Goal: Use online tool/utility: Utilize a website feature to perform a specific function

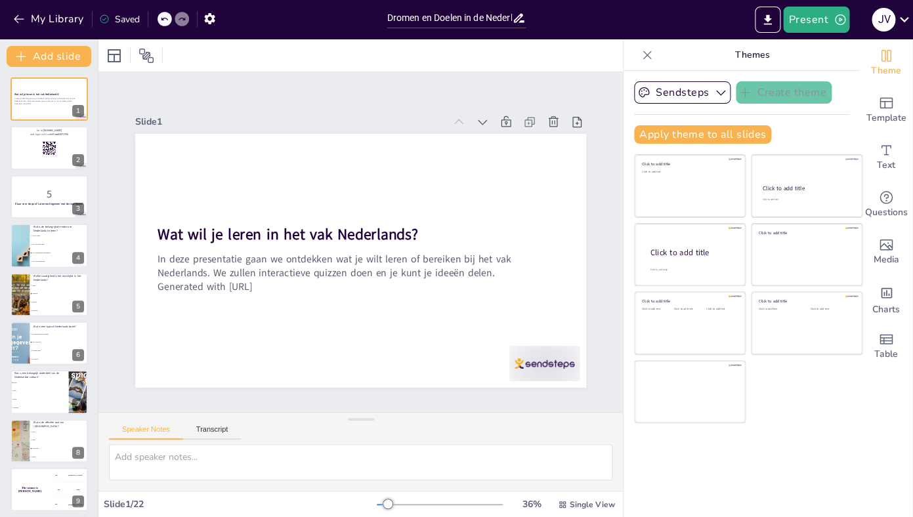
checkbox input "true"
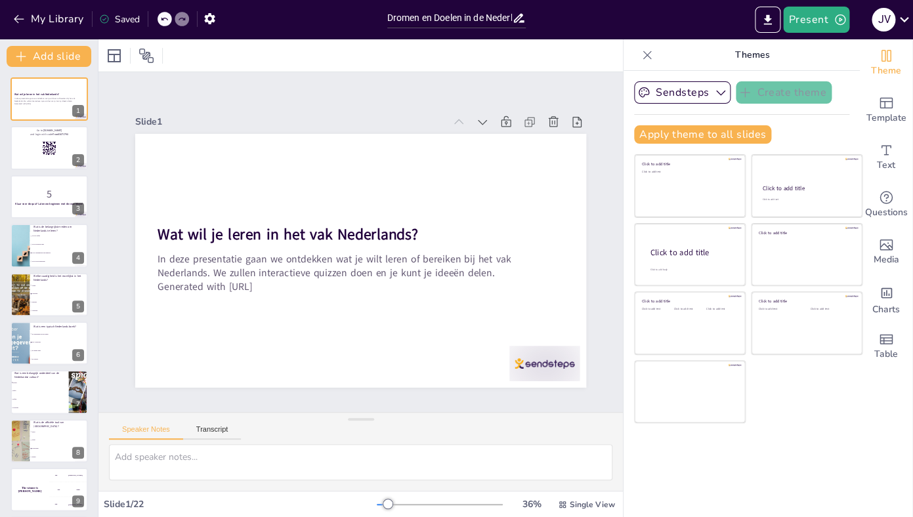
checkbox input "true"
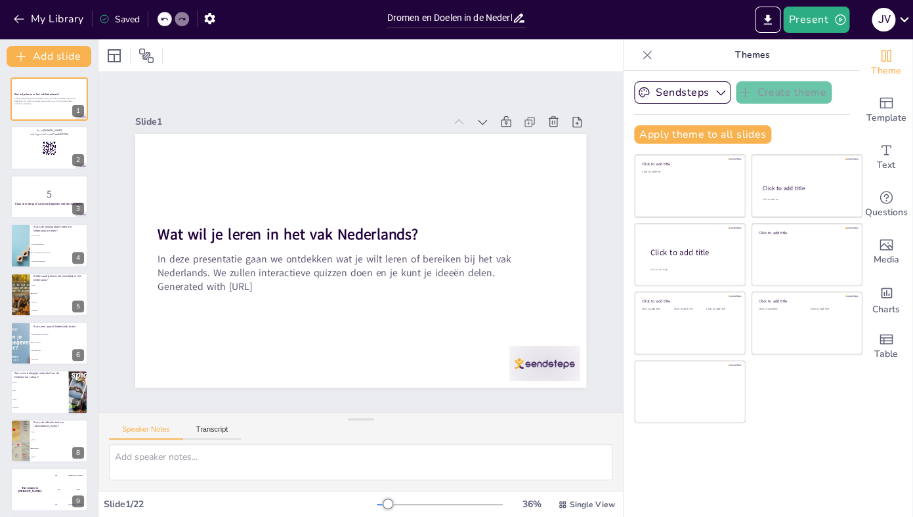
checkbox input "true"
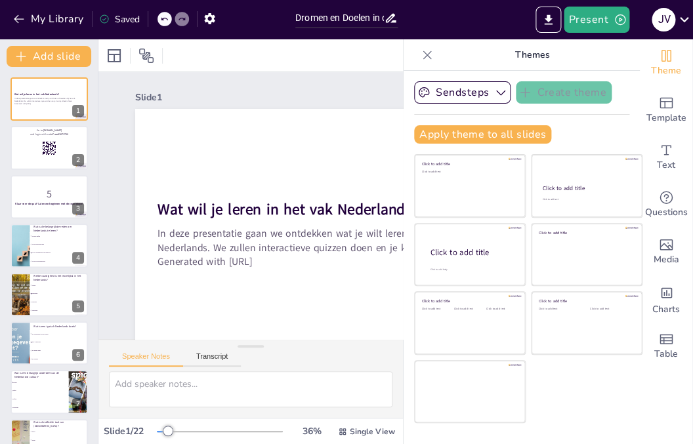
checkbox input "true"
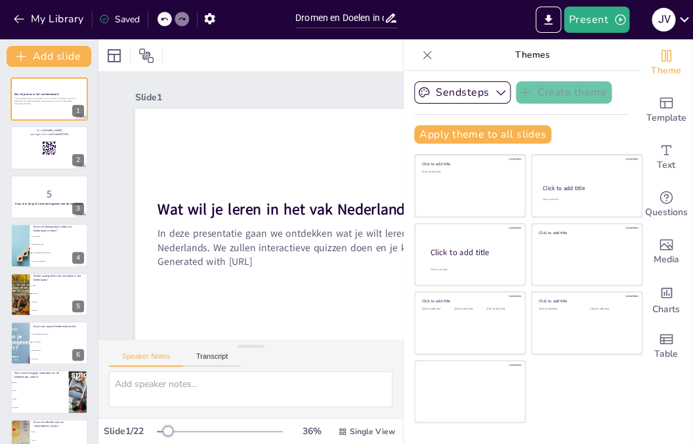
checkbox input "true"
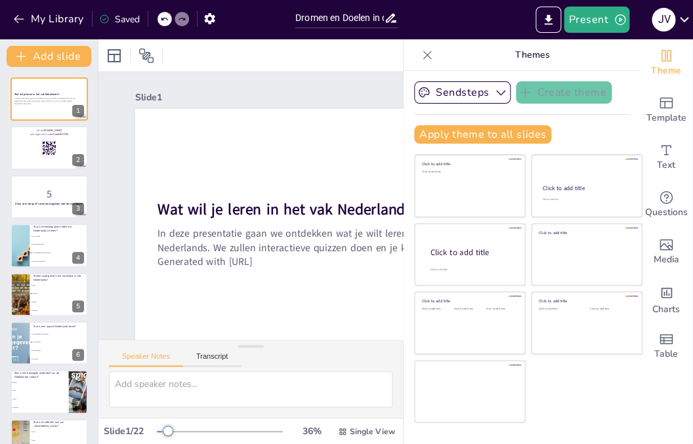
checkbox input "true"
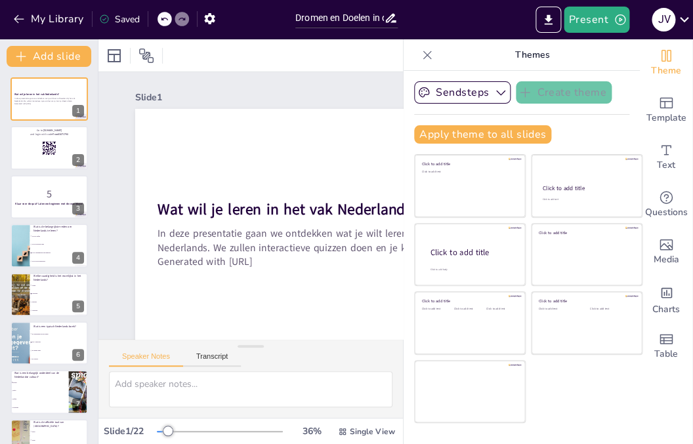
checkbox input "true"
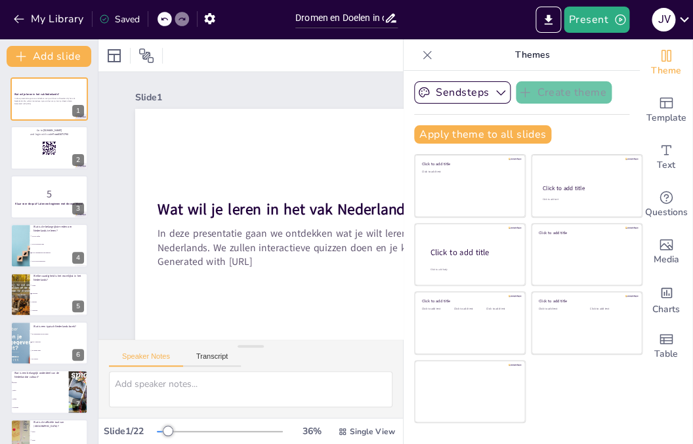
checkbox input "true"
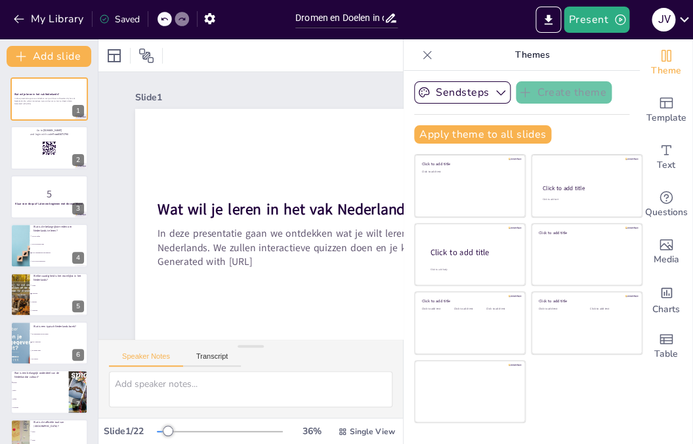
checkbox input "true"
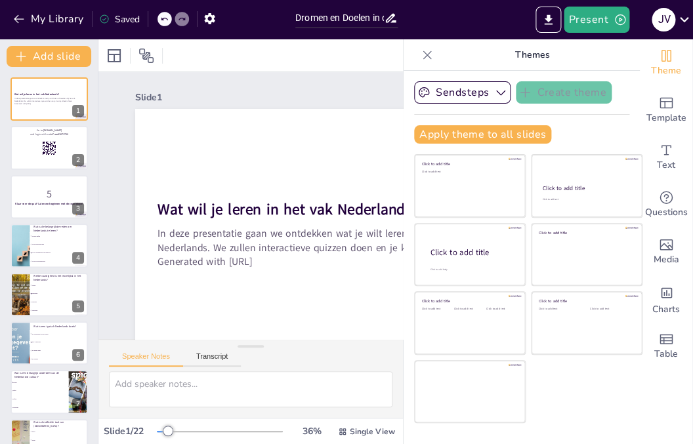
checkbox input "true"
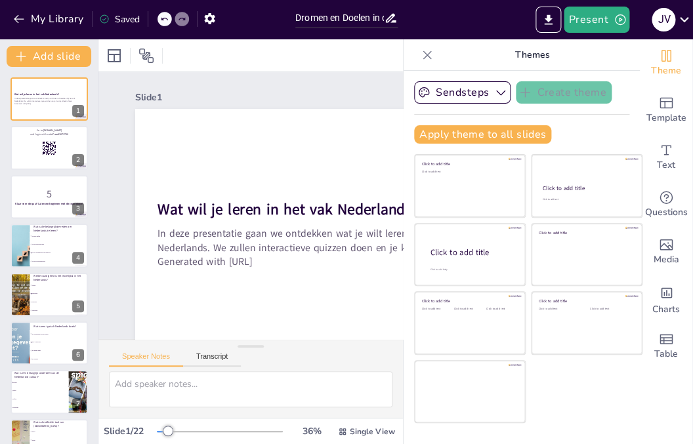
checkbox input "true"
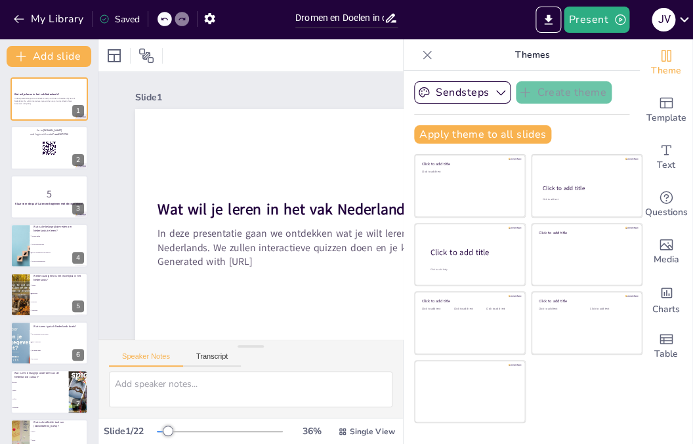
checkbox input "true"
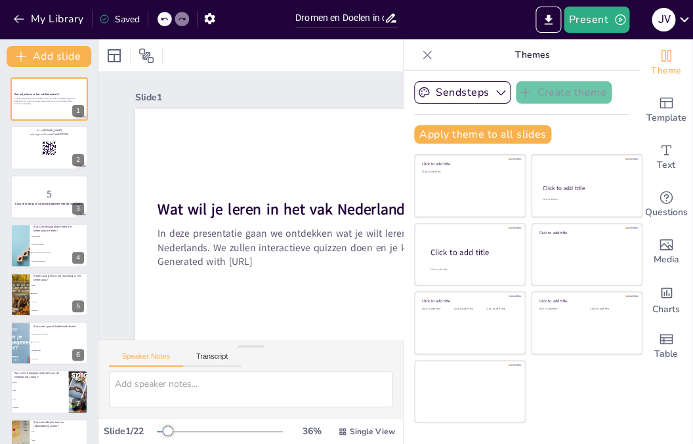
checkbox input "true"
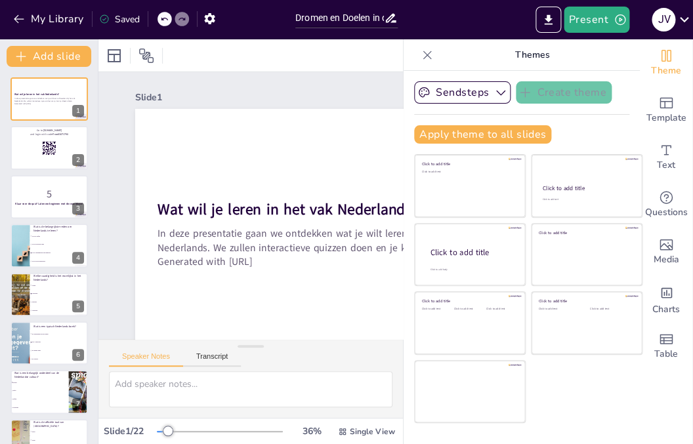
checkbox input "true"
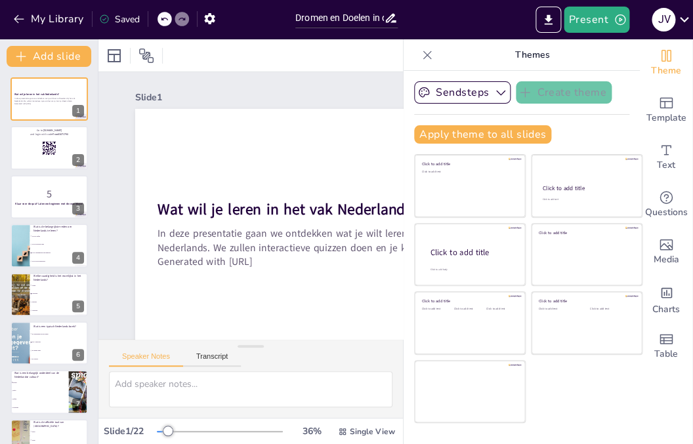
checkbox input "true"
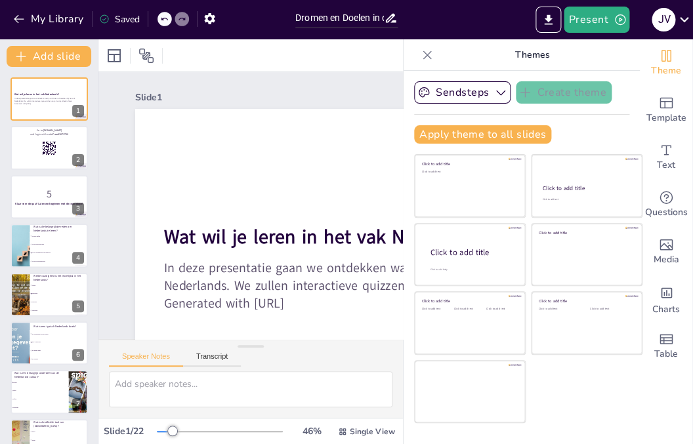
checkbox input "true"
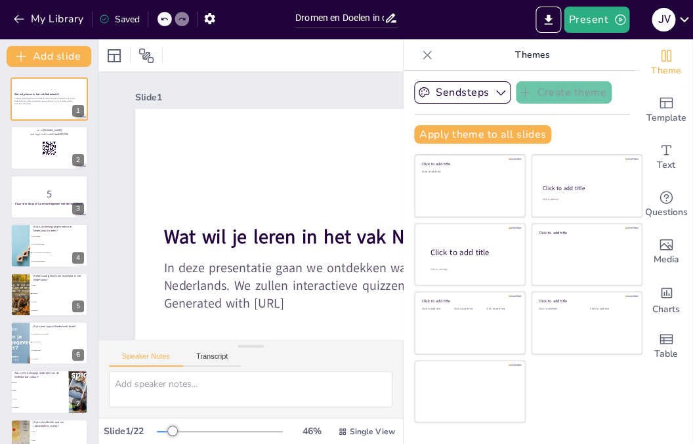
checkbox input "true"
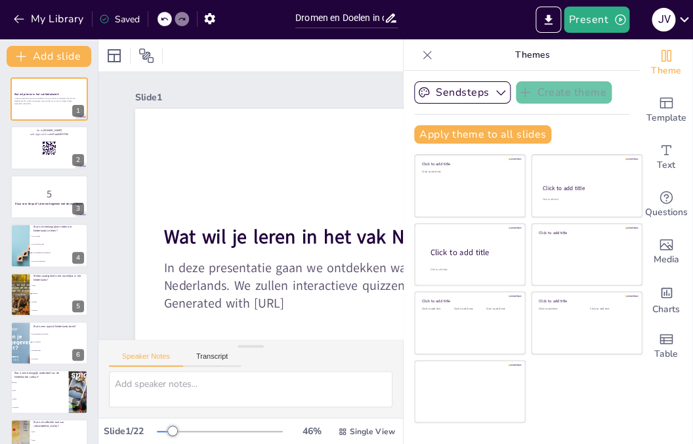
checkbox input "true"
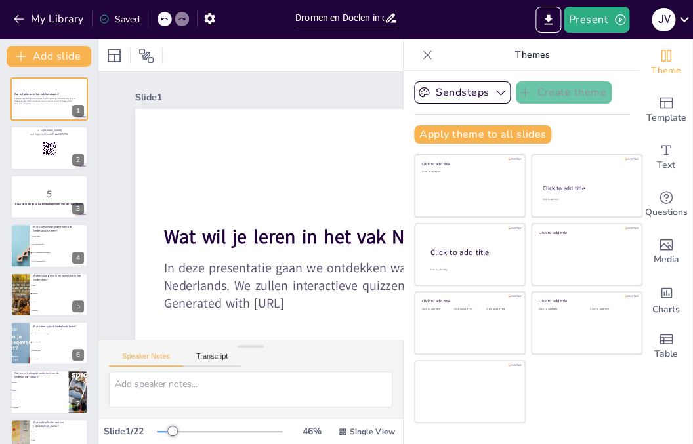
checkbox input "true"
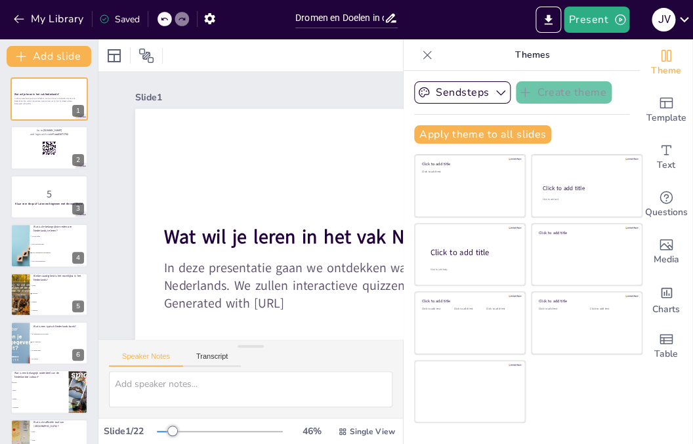
checkbox input "true"
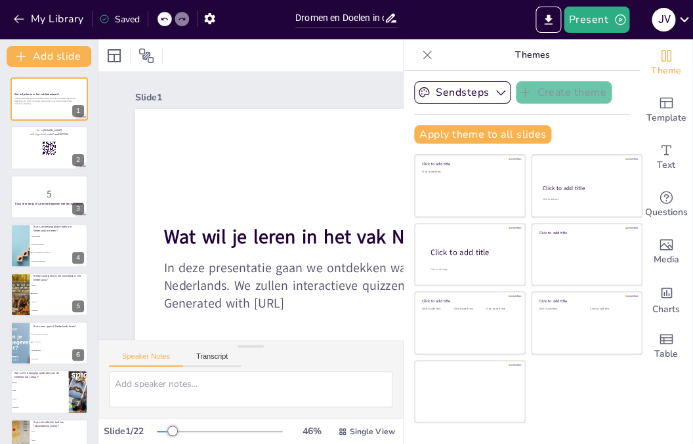
checkbox input "true"
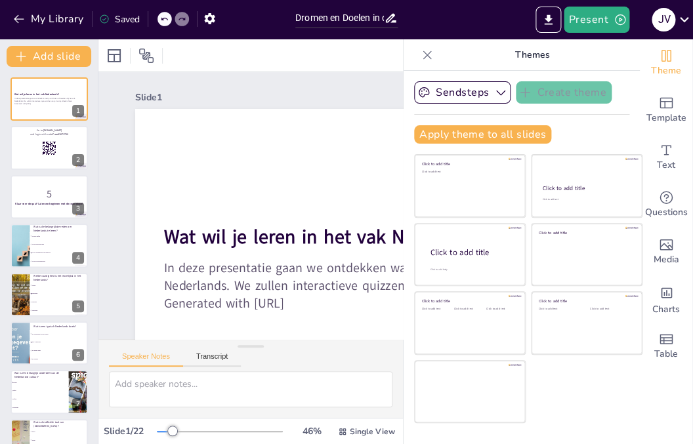
checkbox input "true"
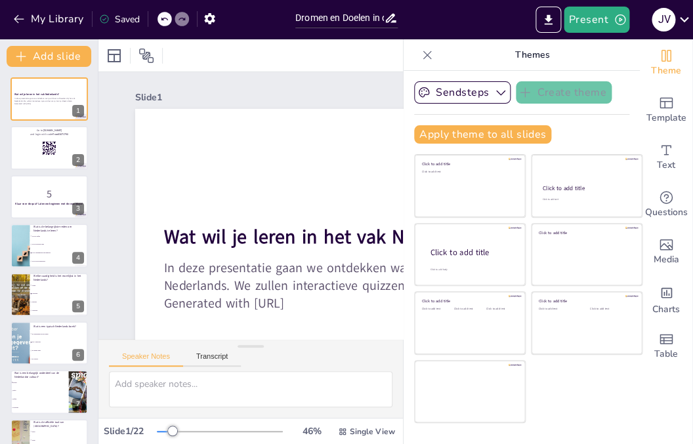
checkbox input "true"
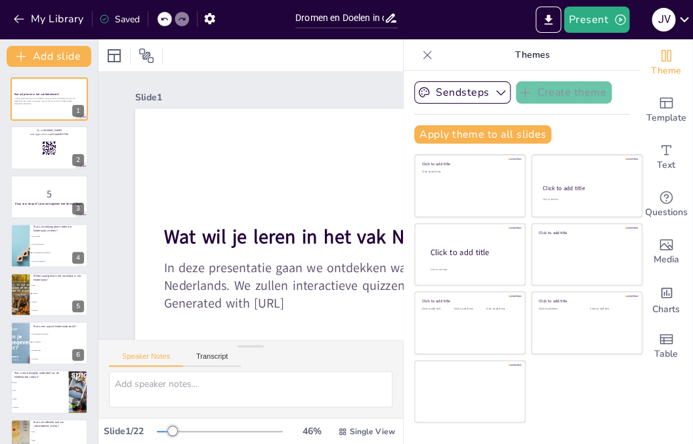
checkbox input "true"
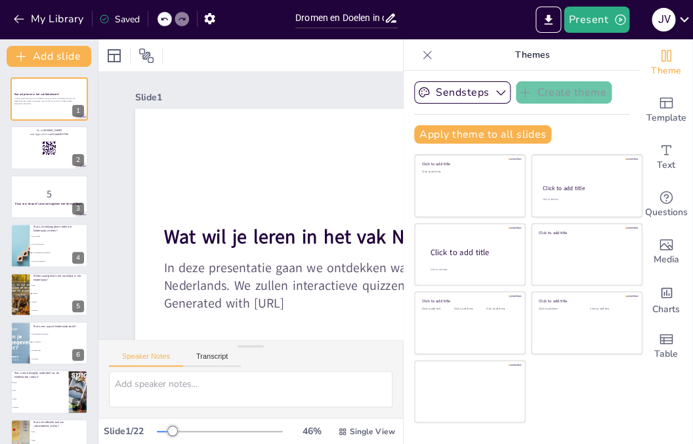
checkbox input "true"
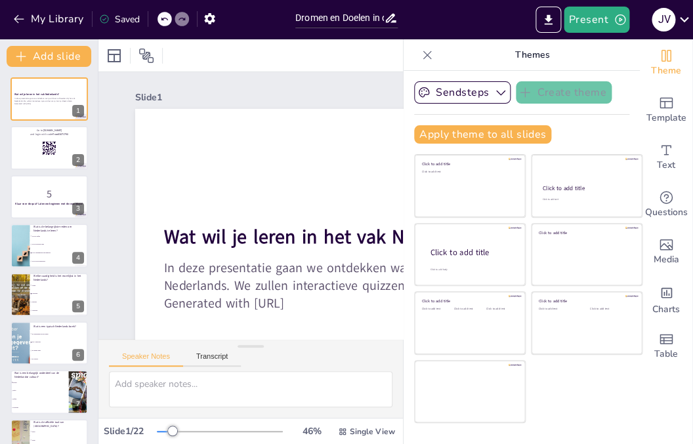
checkbox input "true"
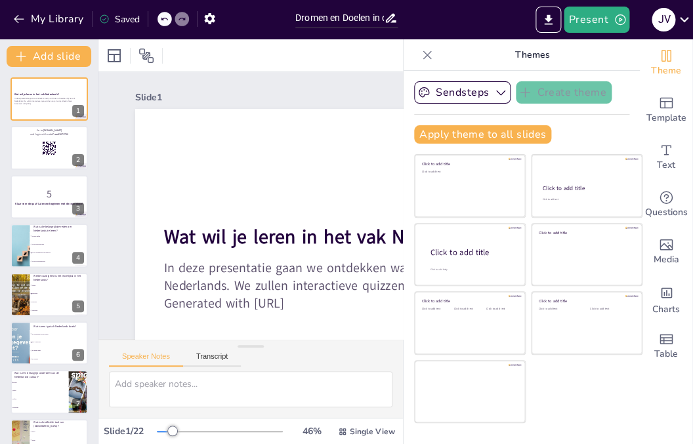
checkbox input "true"
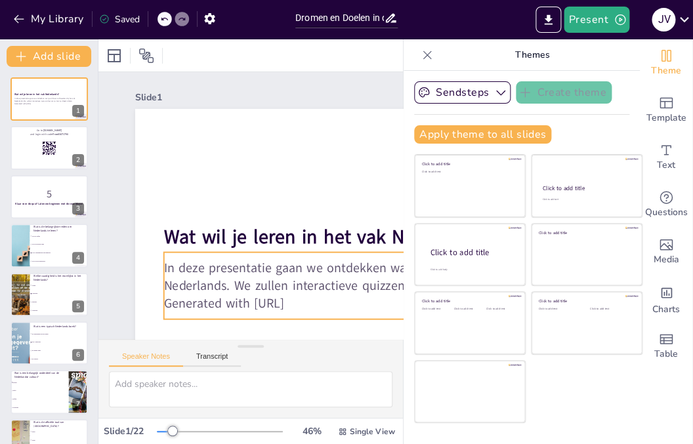
checkbox input "true"
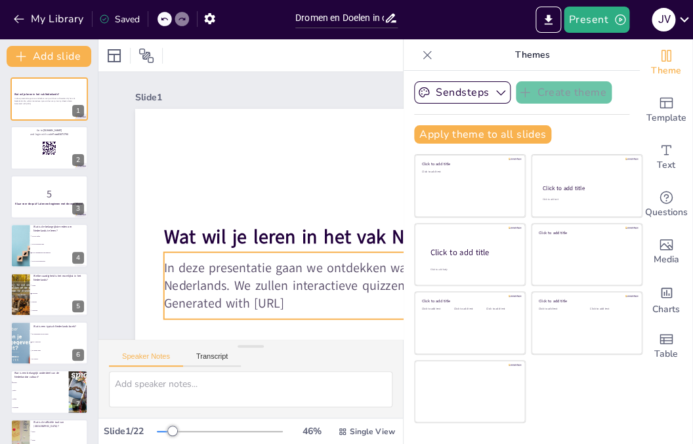
checkbox input "true"
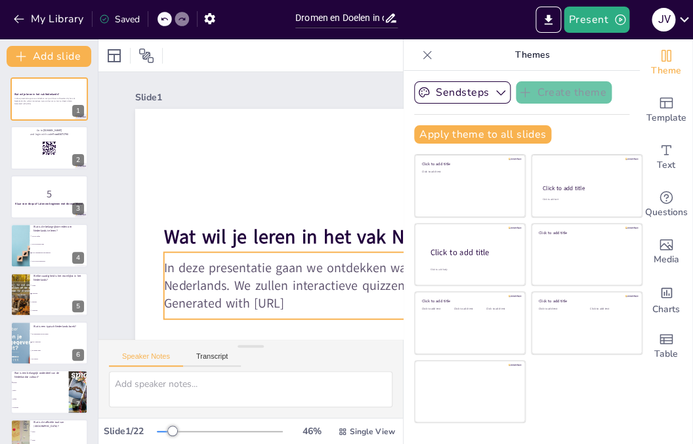
checkbox input "true"
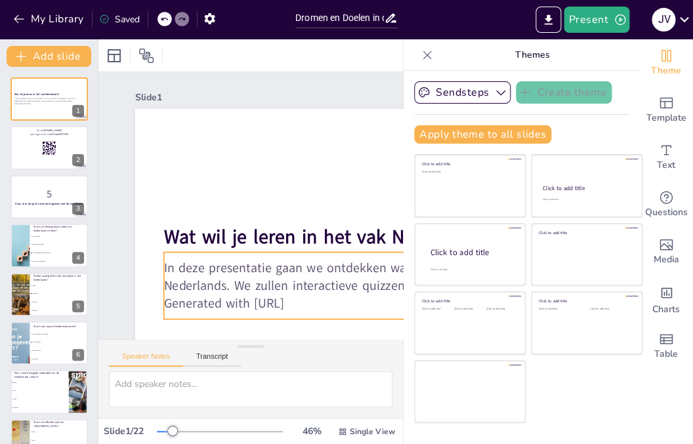
checkbox input "true"
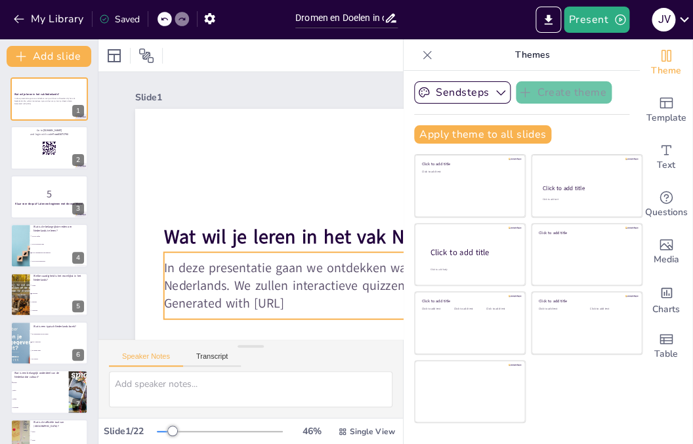
checkbox input "true"
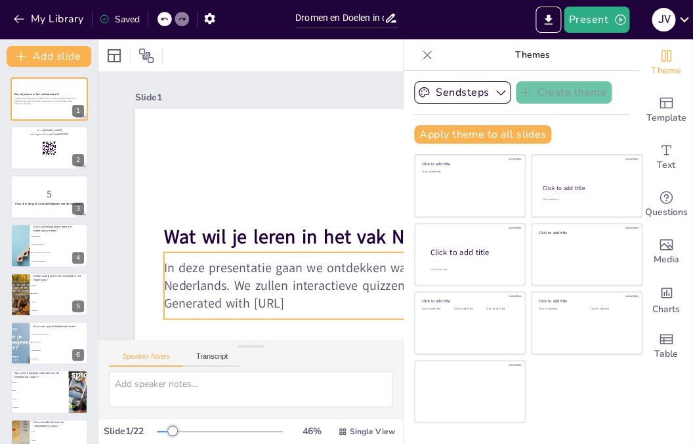
checkbox input "true"
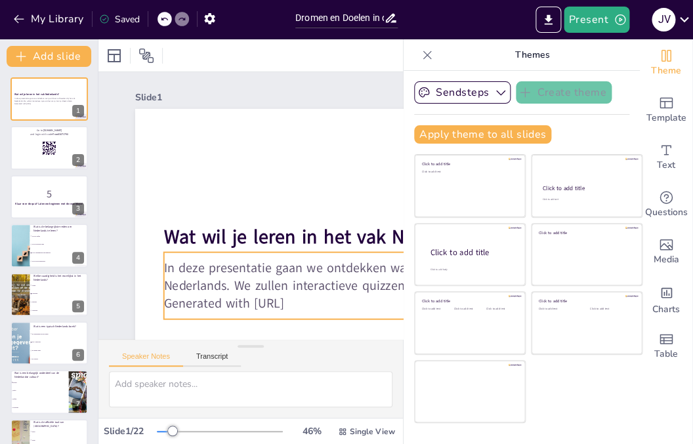
checkbox input "true"
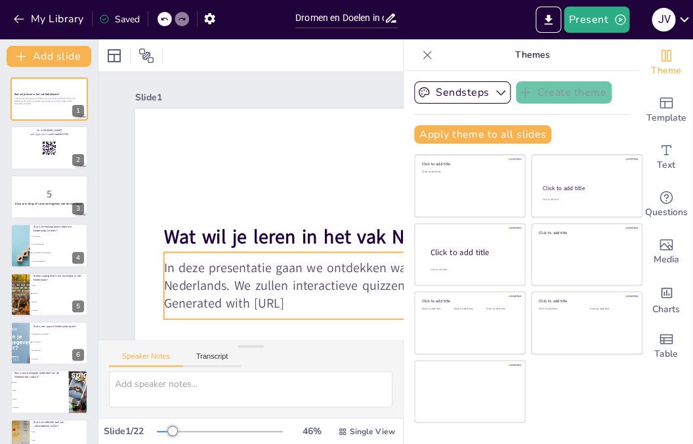
checkbox input "true"
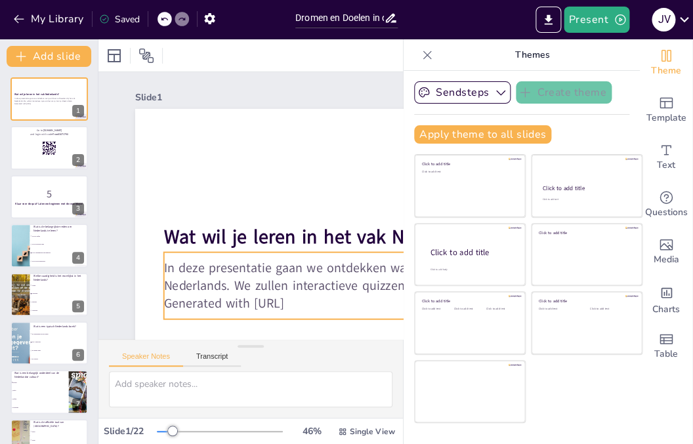
checkbox input "true"
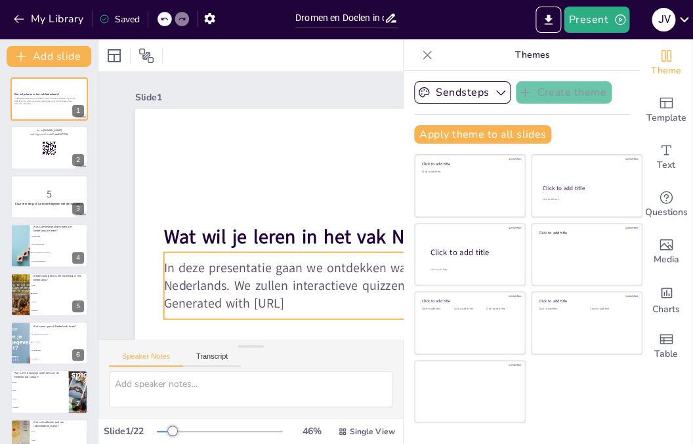
checkbox input "true"
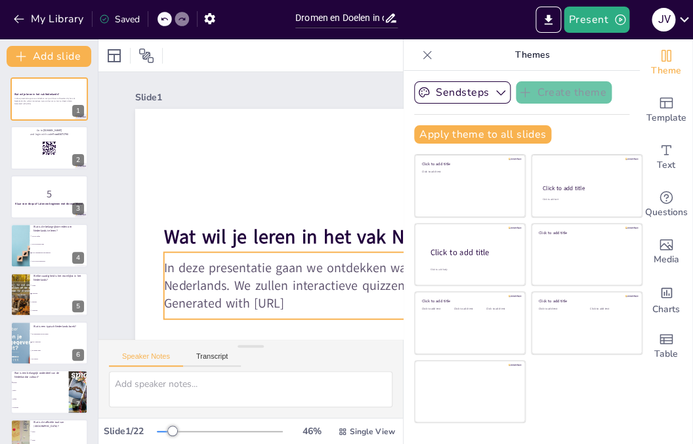
checkbox input "true"
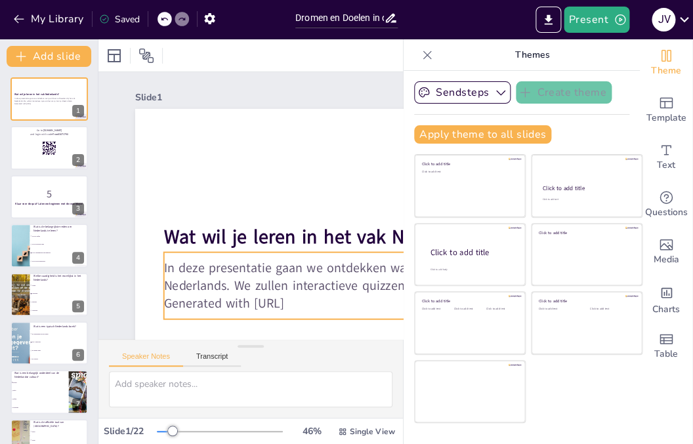
checkbox input "true"
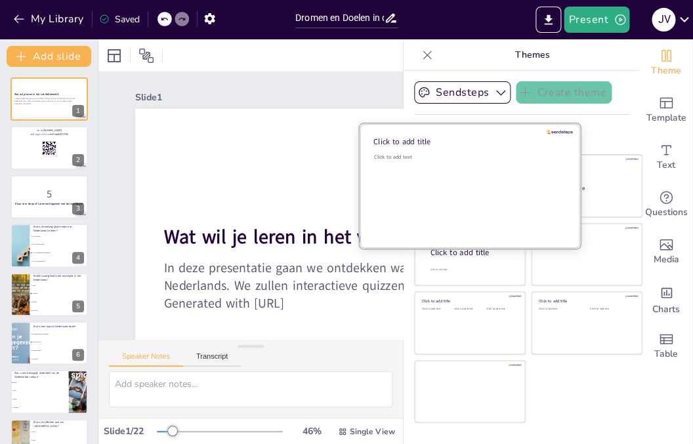
checkbox input "true"
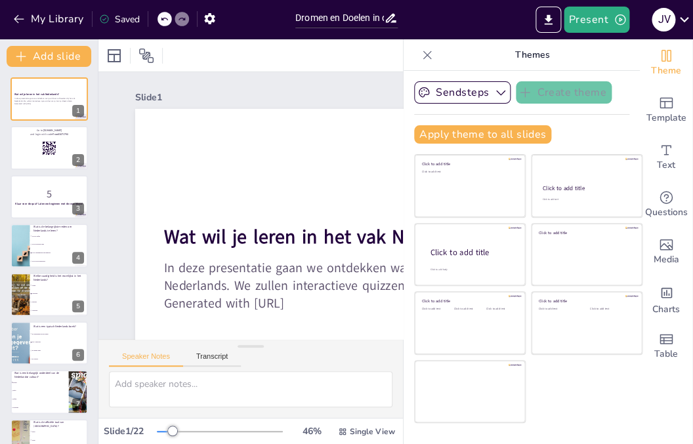
click at [428, 55] on icon at bounding box center [427, 55] width 13 height 13
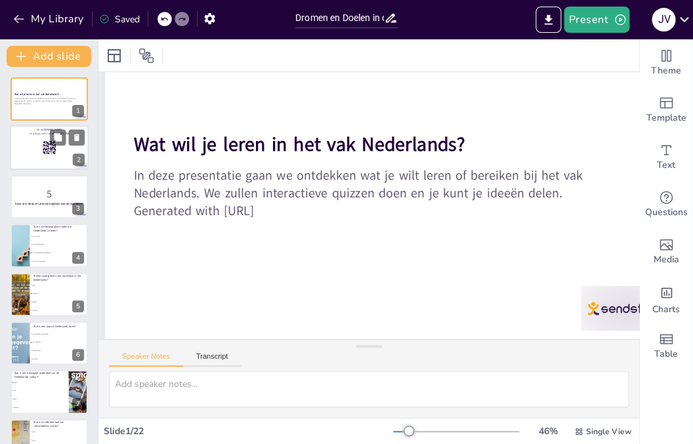
scroll to position [93, 30]
click at [45, 142] on rect at bounding box center [49, 148] width 14 height 14
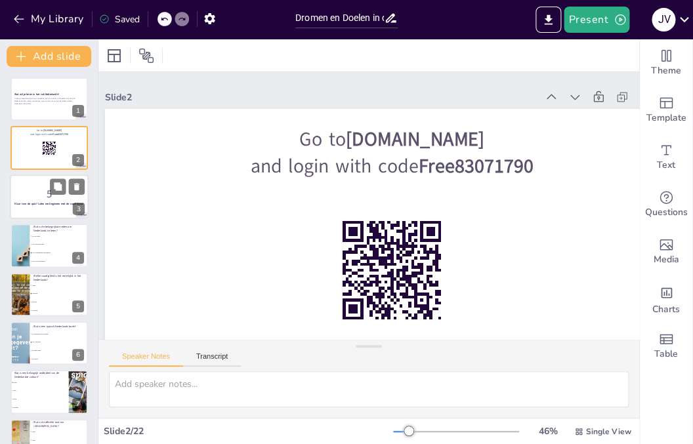
click at [46, 211] on div at bounding box center [49, 197] width 79 height 45
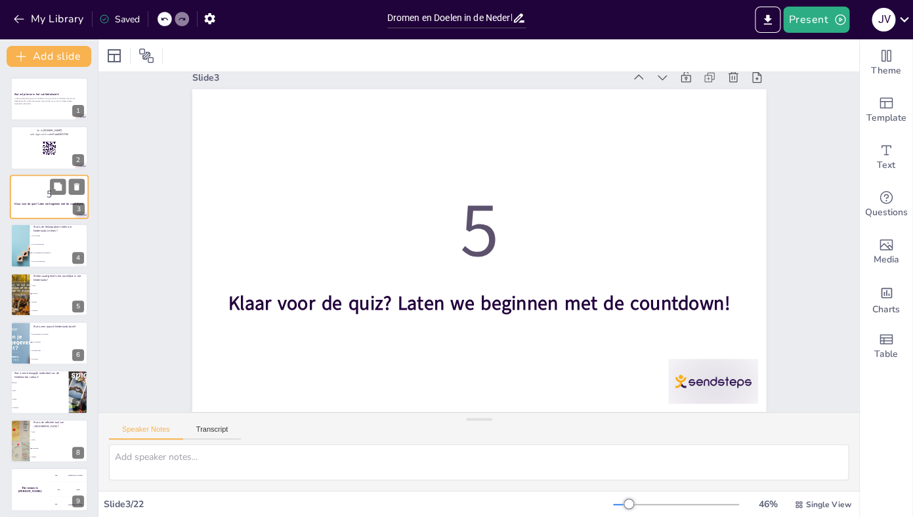
scroll to position [20, 0]
click at [45, 247] on li "Voor een betere baan" at bounding box center [59, 245] width 59 height 9
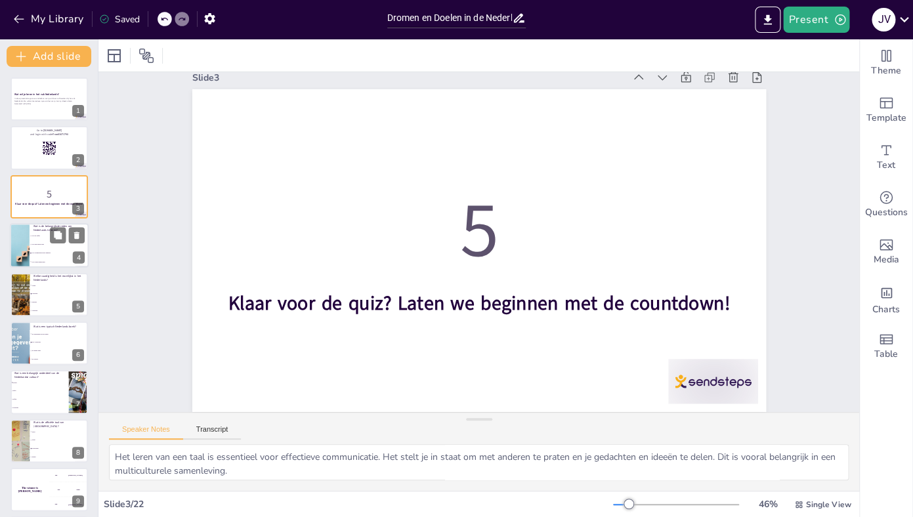
scroll to position [0, 0]
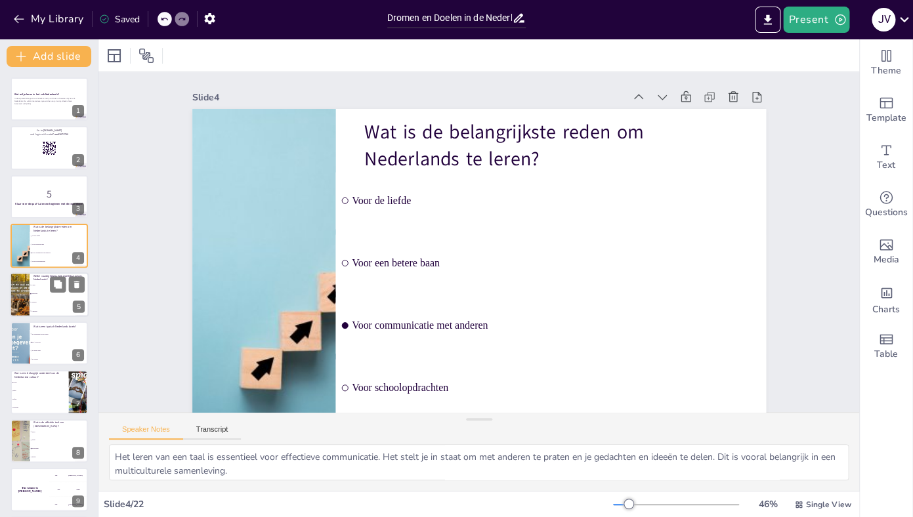
click at [48, 309] on li "Luisteren" at bounding box center [59, 310] width 59 height 9
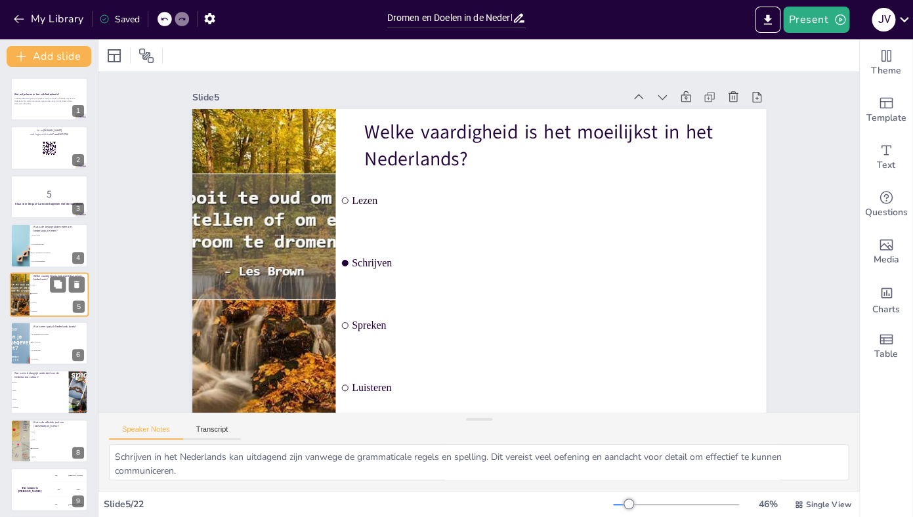
scroll to position [3, 0]
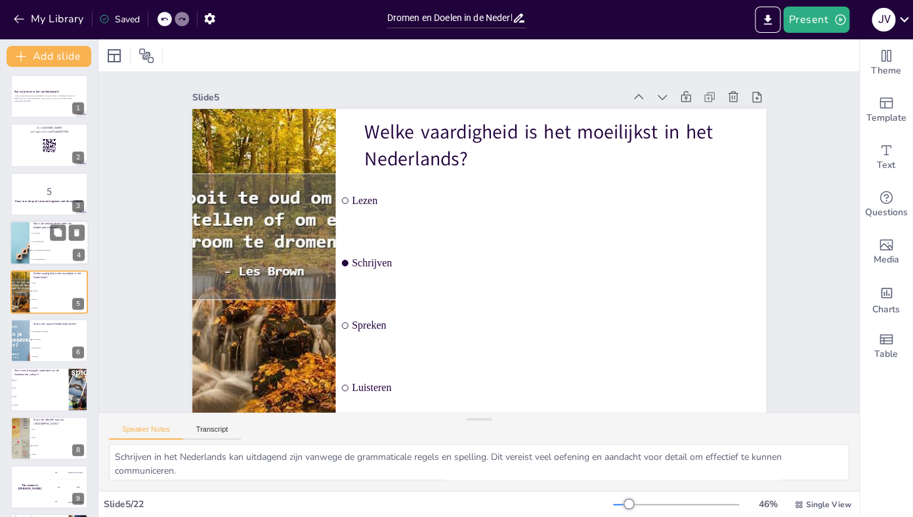
click at [46, 240] on li "Voor een betere baan" at bounding box center [59, 242] width 59 height 9
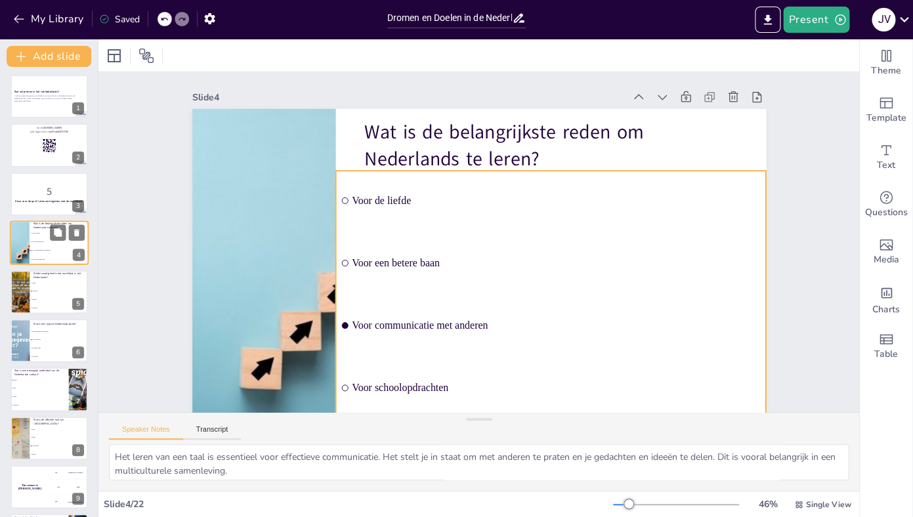
scroll to position [0, 0]
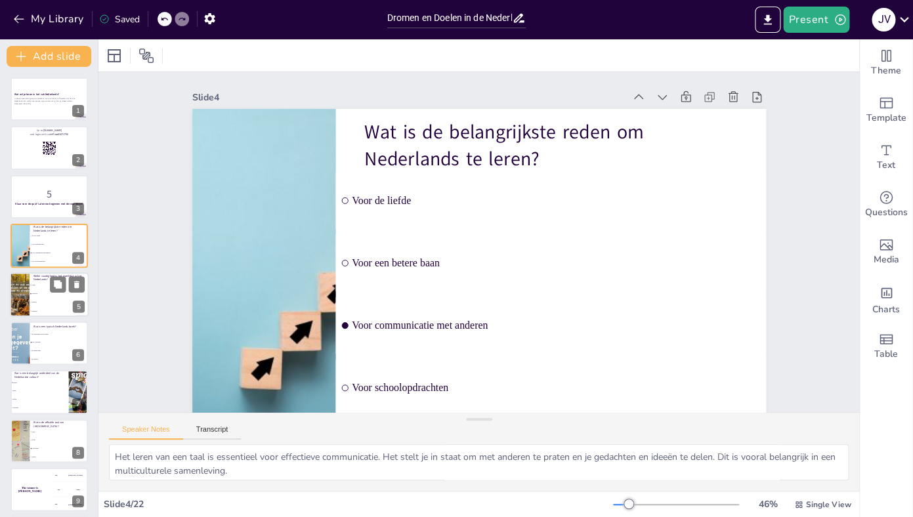
click at [44, 297] on li "Schrijven" at bounding box center [59, 293] width 59 height 9
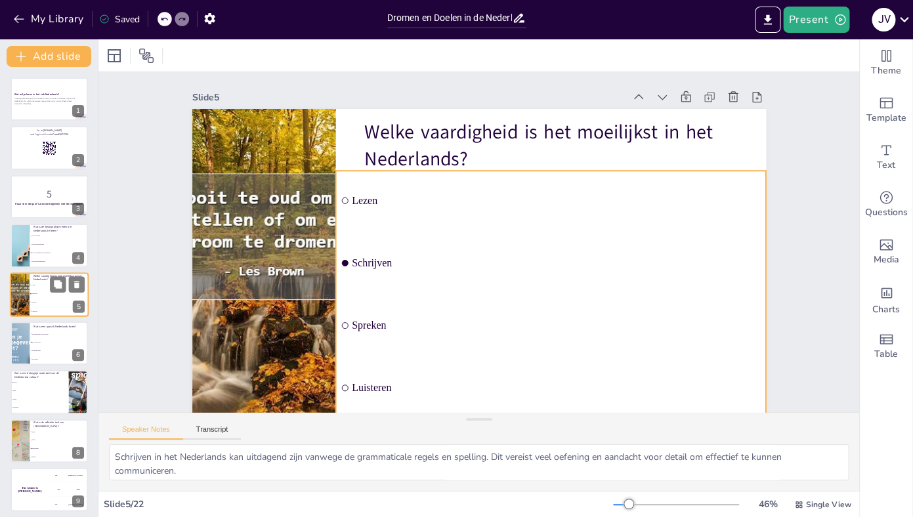
scroll to position [3, 0]
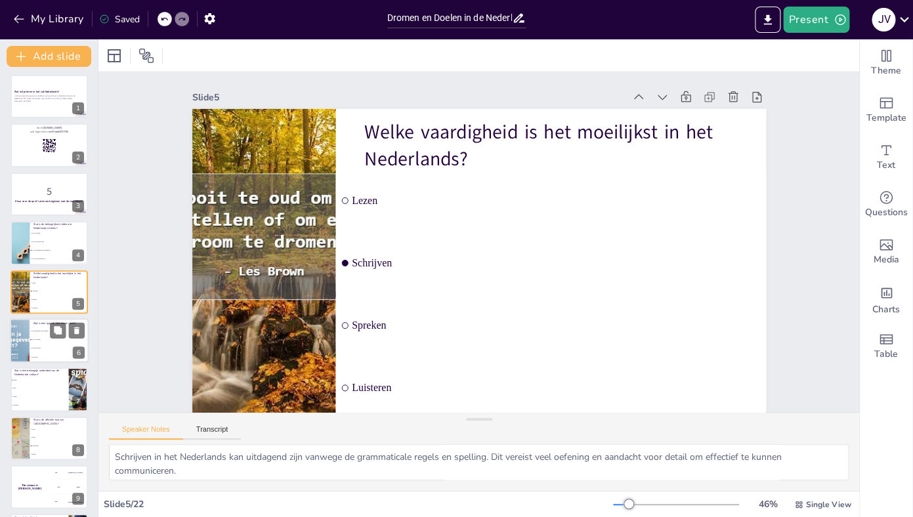
click at [45, 348] on span "De kleine prins" at bounding box center [59, 348] width 56 height 2
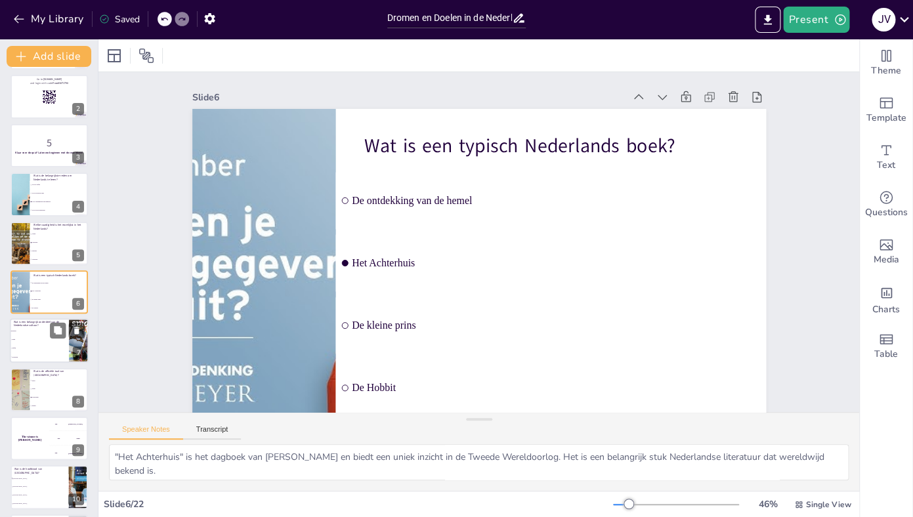
click at [47, 346] on li "Surfen" at bounding box center [39, 349] width 59 height 9
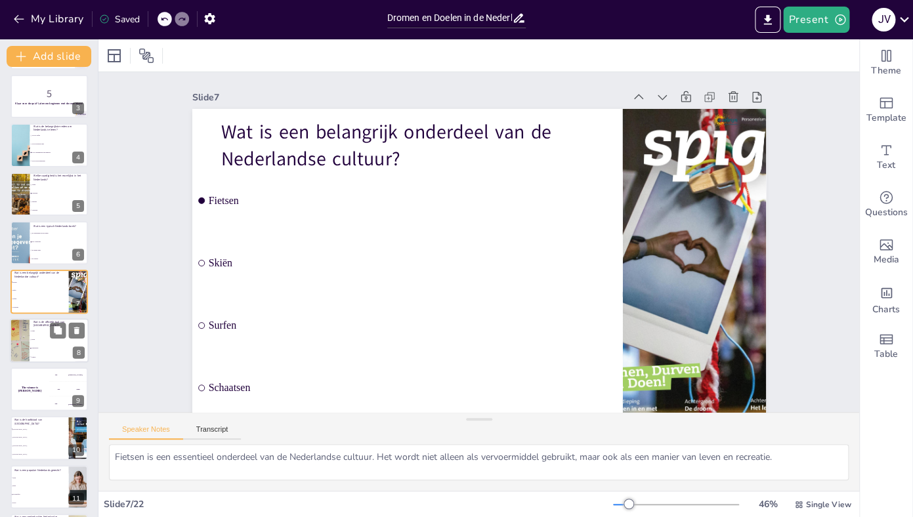
click at [45, 356] on span "Engels" at bounding box center [59, 357] width 56 height 2
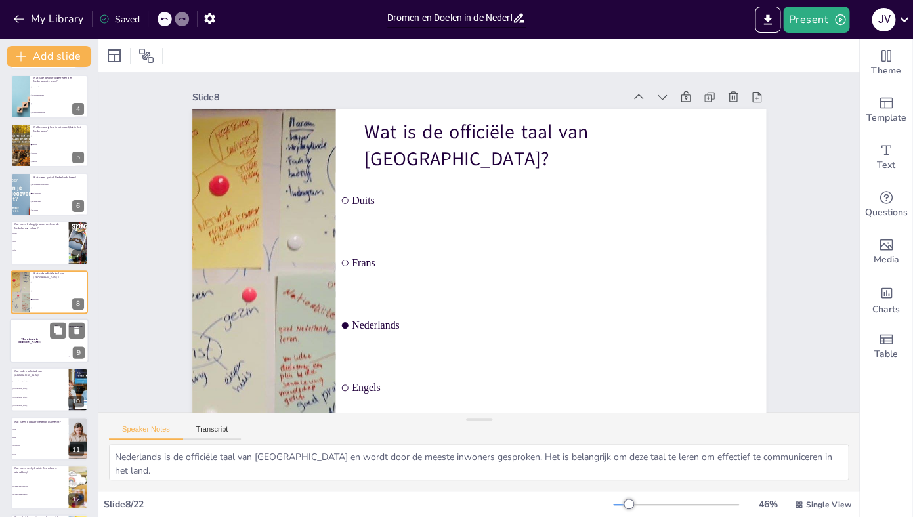
click at [43, 354] on div "The winner is [PERSON_NAME]" at bounding box center [29, 340] width 39 height 45
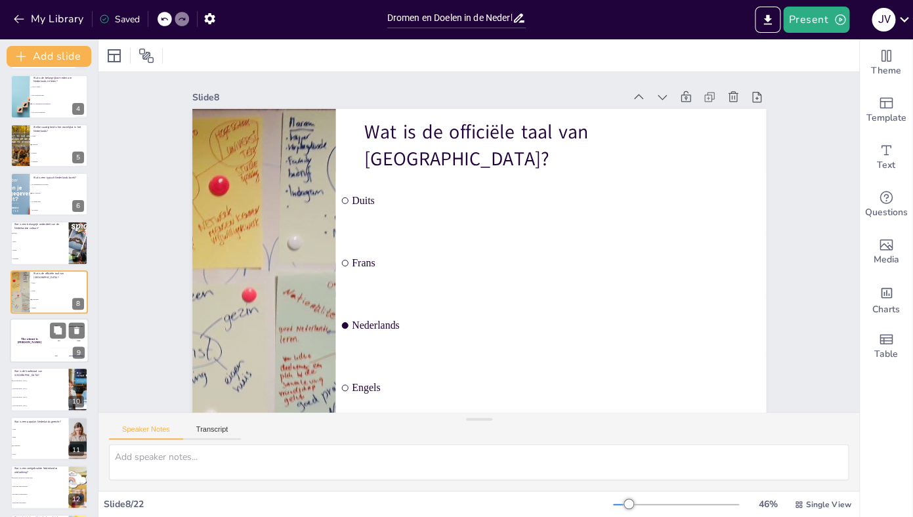
scroll to position [198, 0]
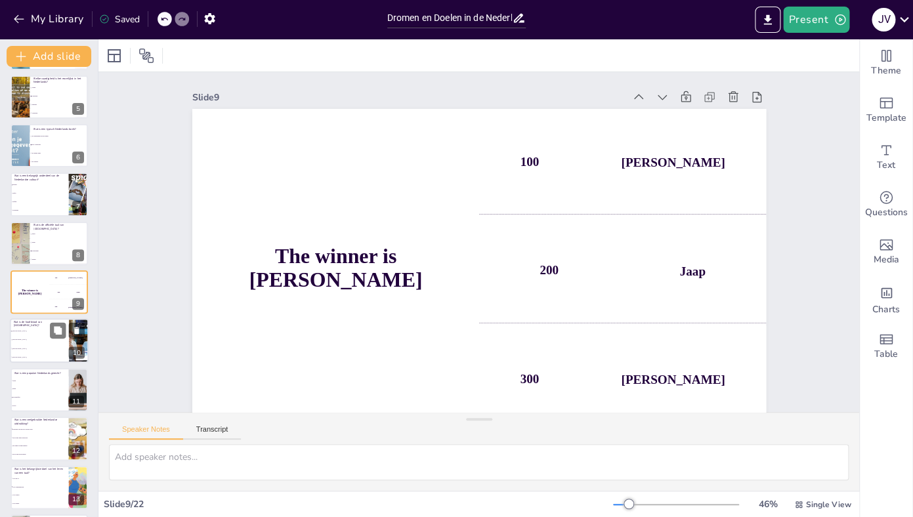
click at [43, 354] on li "[GEOGRAPHIC_DATA]" at bounding box center [39, 357] width 59 height 9
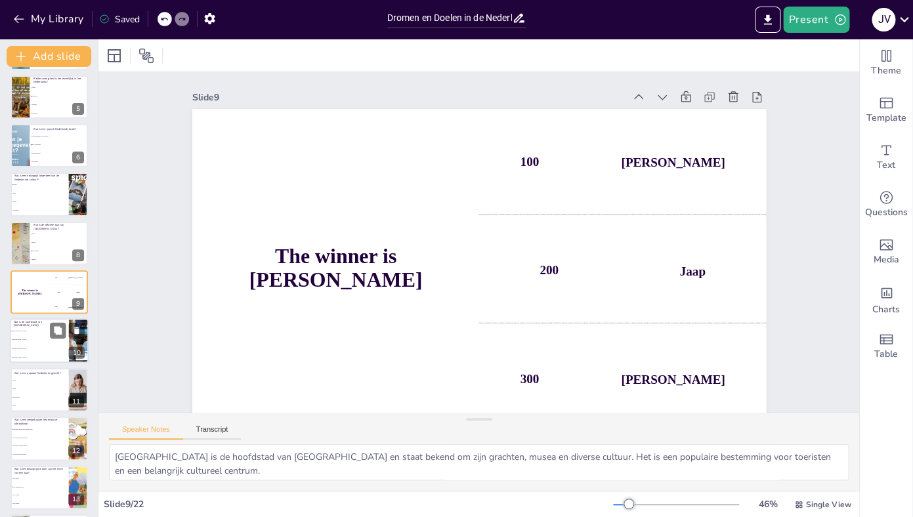
scroll to position [247, 0]
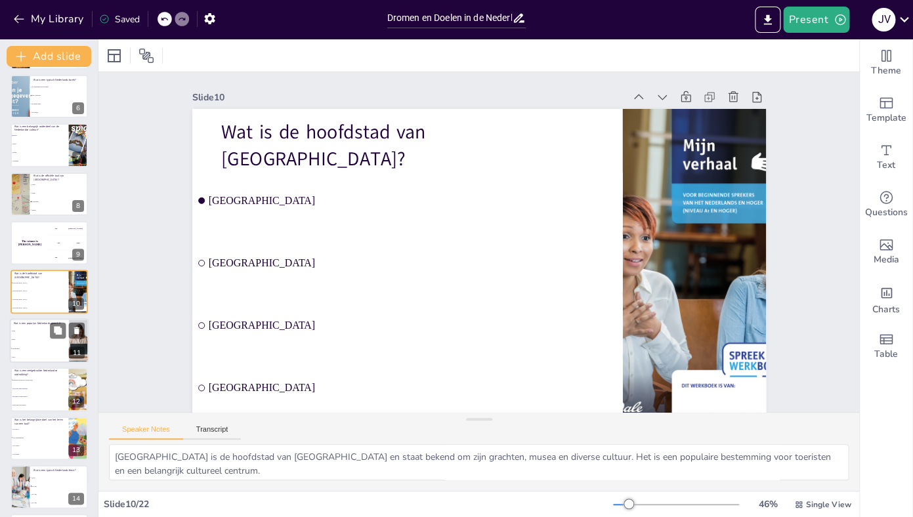
click at [48, 350] on li "Stroopwafels" at bounding box center [39, 348] width 59 height 9
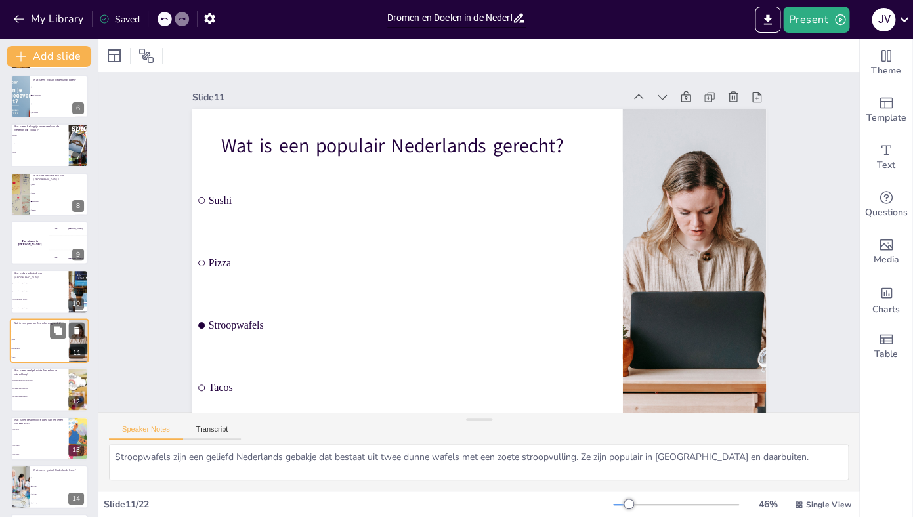
scroll to position [295, 0]
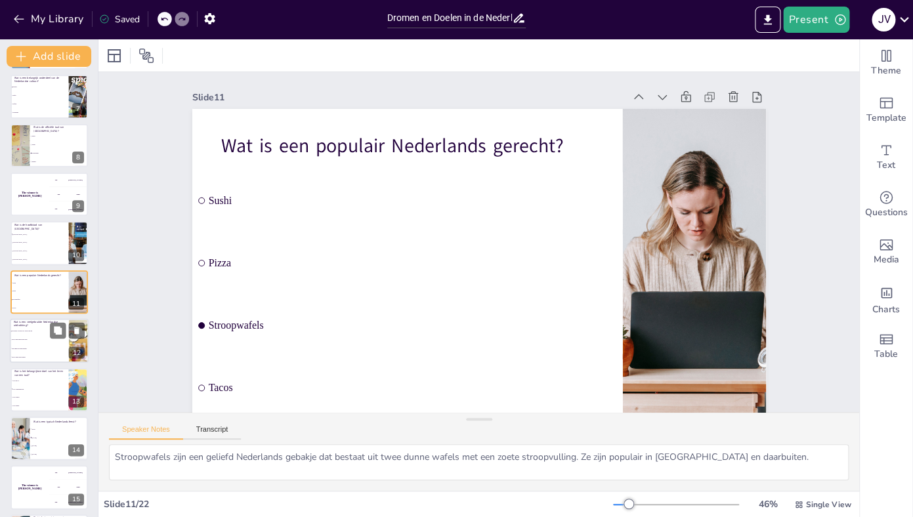
click at [48, 360] on li "Het is een koud kunstje" at bounding box center [39, 357] width 59 height 9
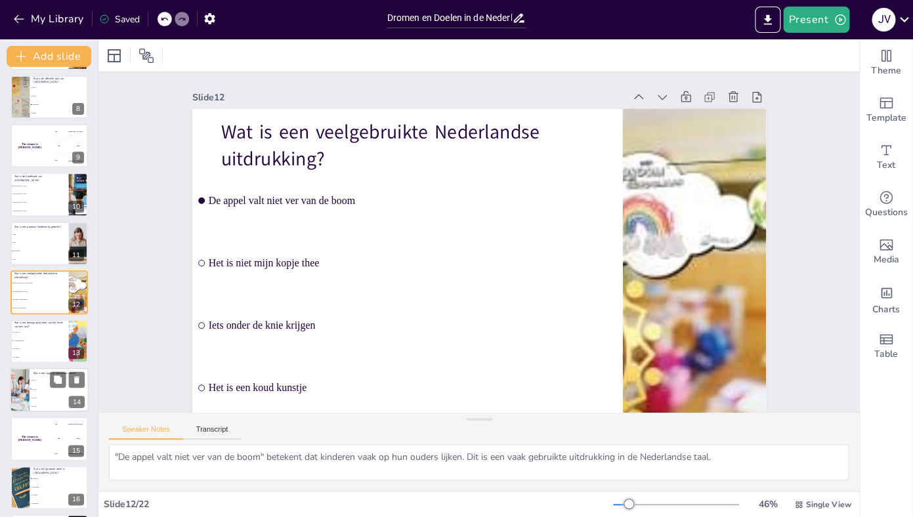
click at [47, 380] on span "Kerst" at bounding box center [59, 380] width 56 height 2
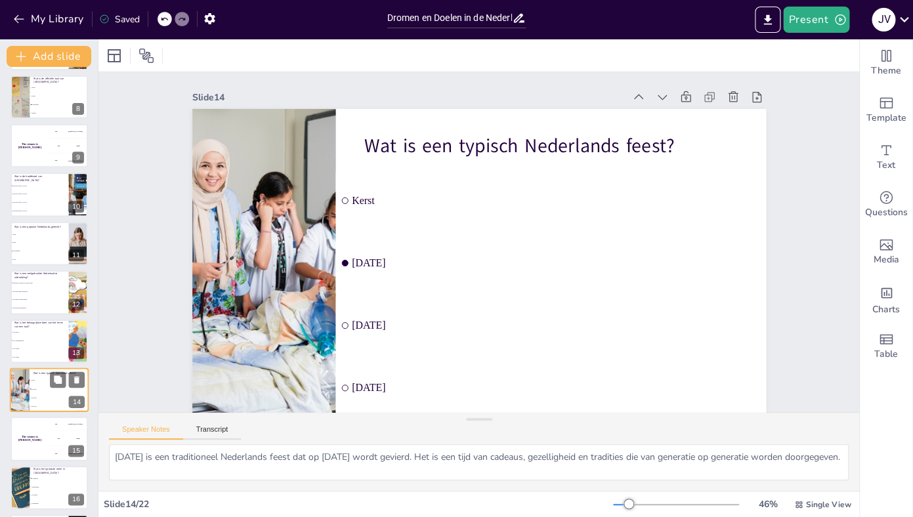
scroll to position [442, 0]
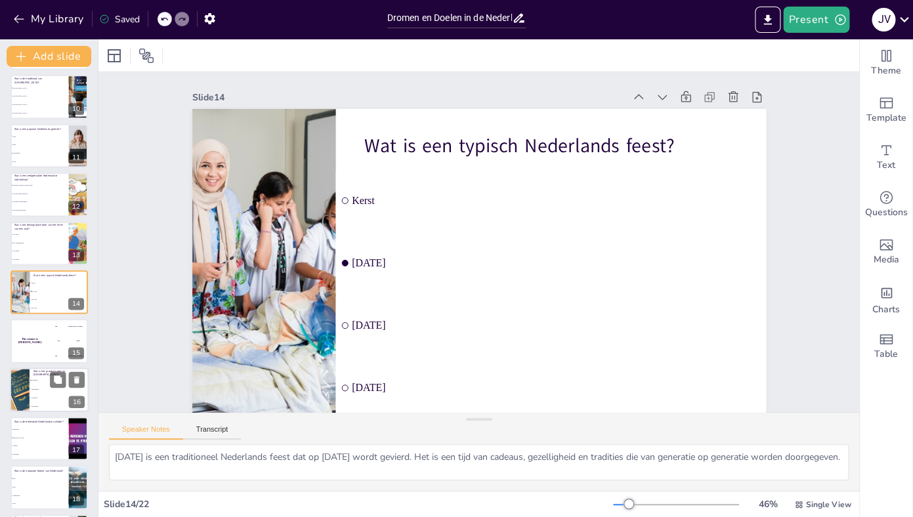
click at [48, 380] on span "IJsselmeer" at bounding box center [59, 380] width 56 height 2
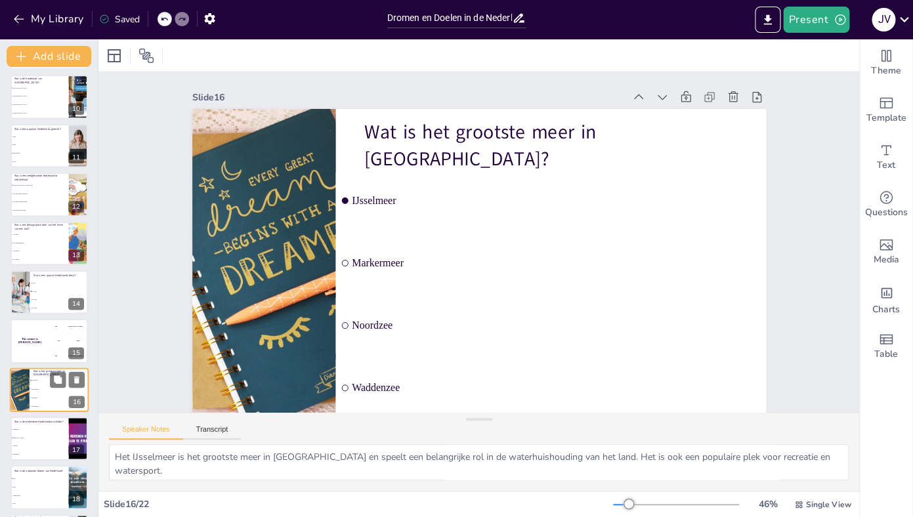
scroll to position [539, 0]
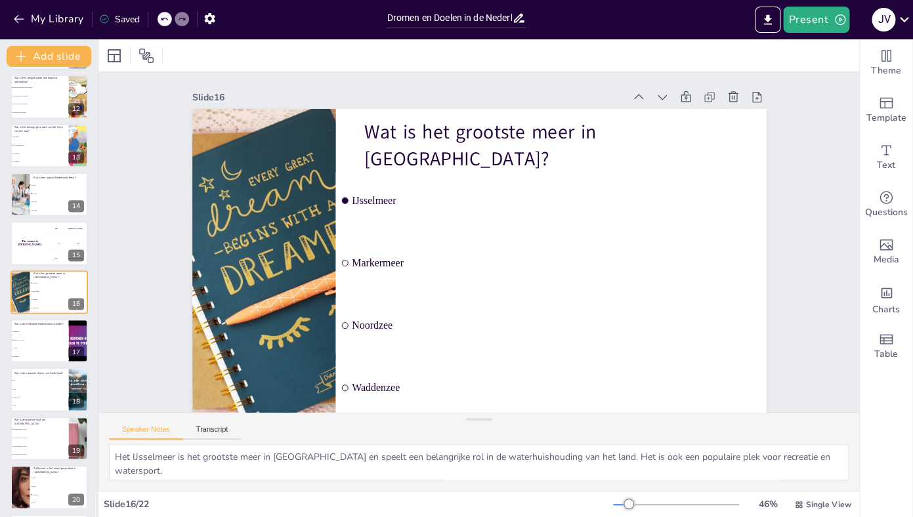
click at [47, 364] on div "Wat wil je leren in het vak Nederlands? In deze presentatie gaan we ontdekken w…" at bounding box center [49, 72] width 98 height 1068
click at [47, 350] on li "Vermeer" at bounding box center [39, 348] width 59 height 9
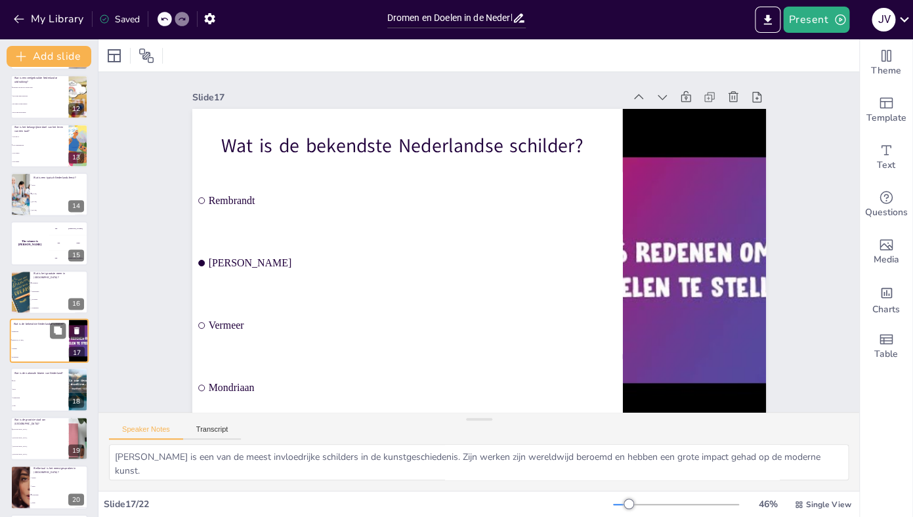
scroll to position [588, 0]
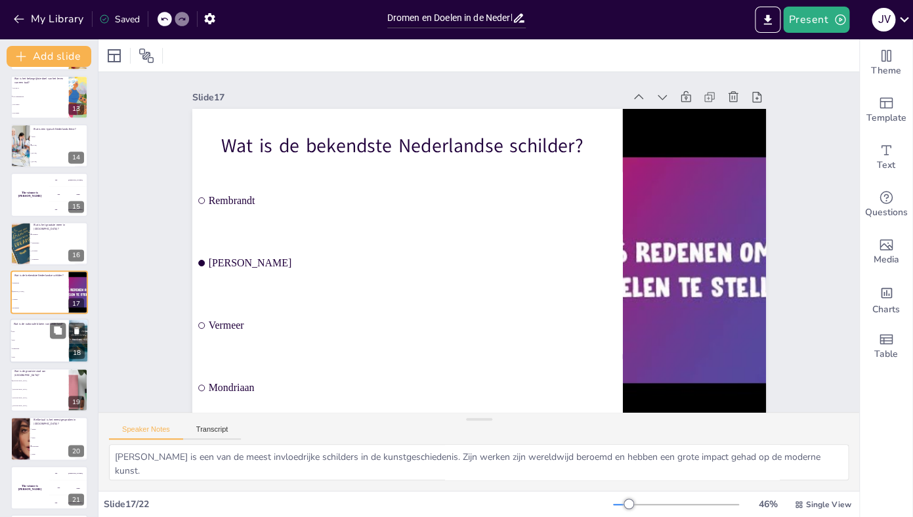
click at [43, 351] on li "Zonnebloem" at bounding box center [39, 349] width 59 height 9
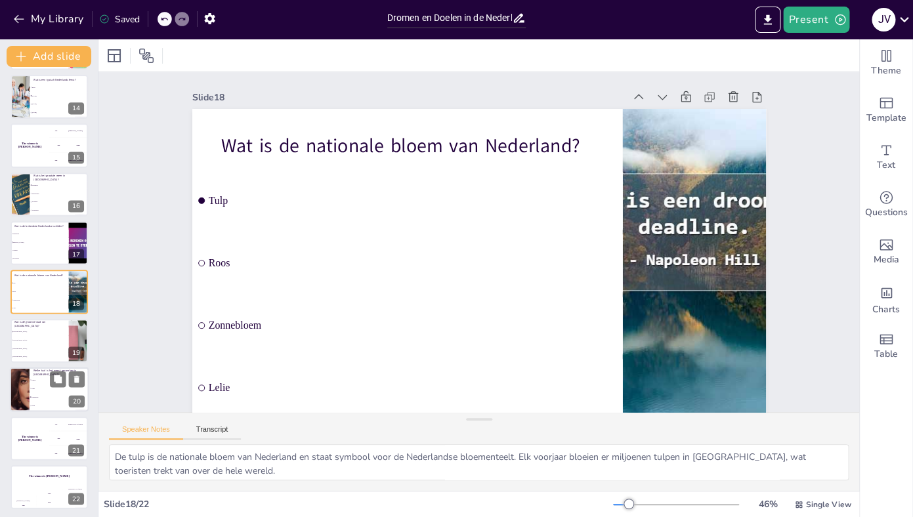
click at [42, 368] on div "Welke taal is het meest gesproken in [GEOGRAPHIC_DATA]? Engels Duits Nederlands…" at bounding box center [49, 389] width 79 height 45
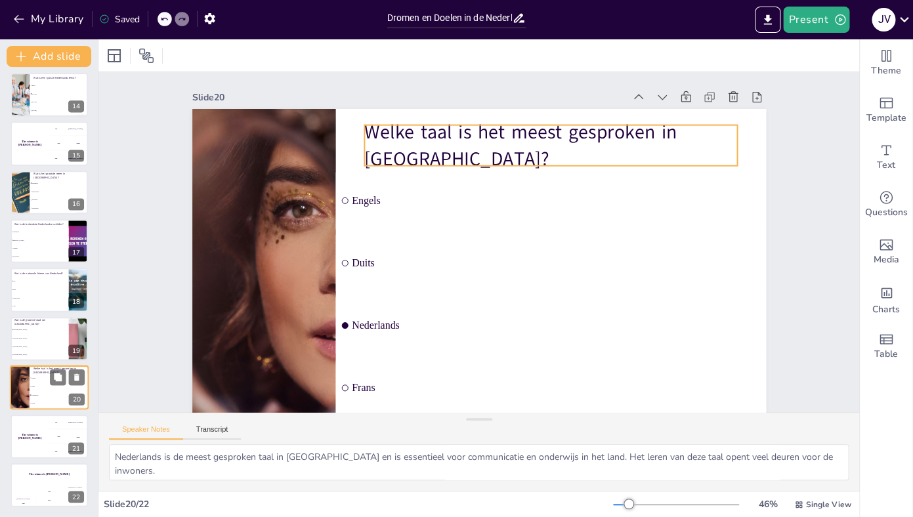
click at [42, 368] on p "Welke taal is het meest gesproken in [GEOGRAPHIC_DATA]?" at bounding box center [58, 370] width 51 height 7
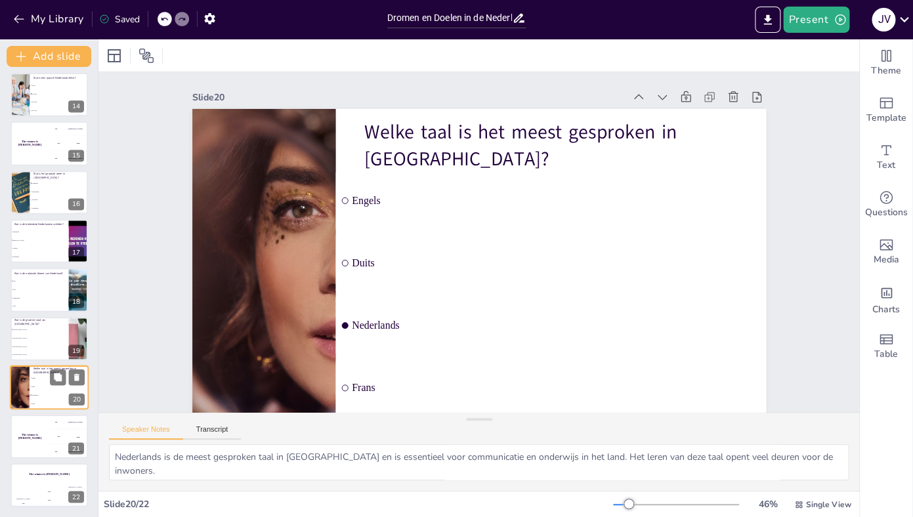
scroll to position [20, 0]
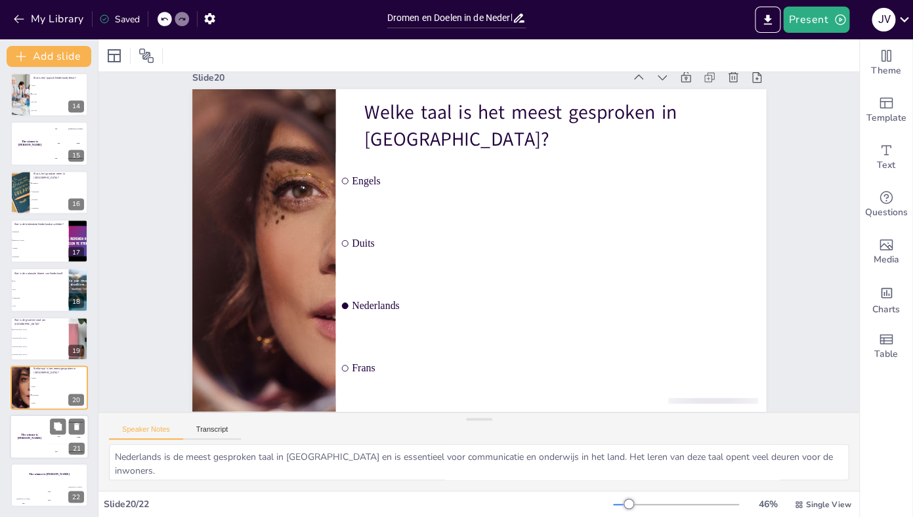
click at [42, 425] on div "The winner is [PERSON_NAME]" at bounding box center [29, 436] width 39 height 45
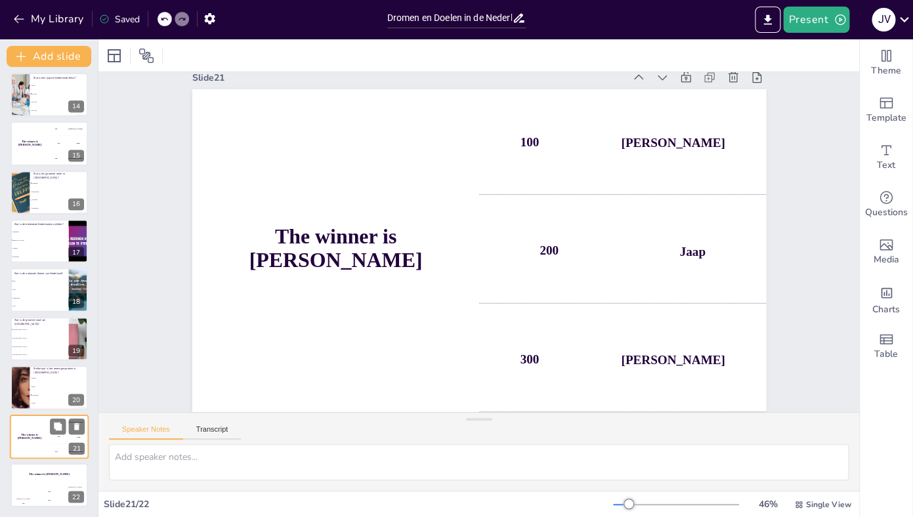
scroll to position [0, 0]
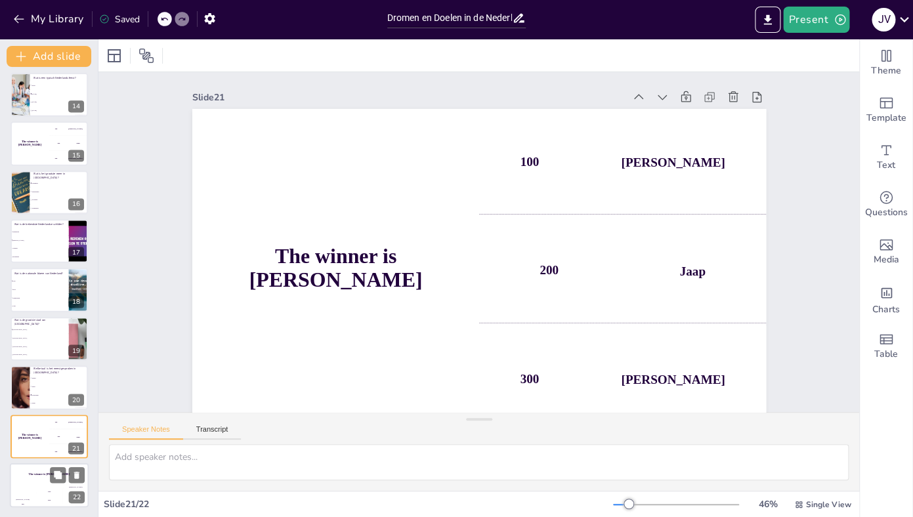
click at [37, 499] on div "200" at bounding box center [49, 500] width 26 height 14
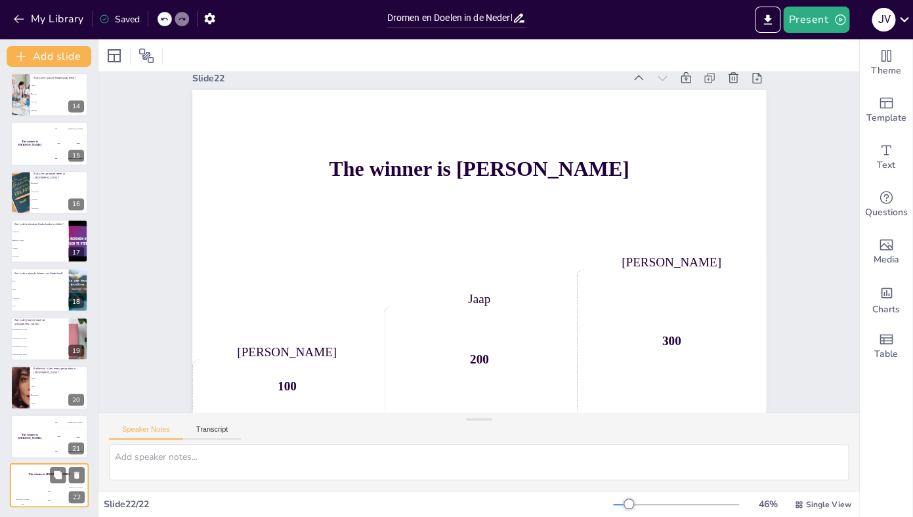
scroll to position [20, 0]
click at [56, 328] on icon at bounding box center [58, 328] width 8 height 8
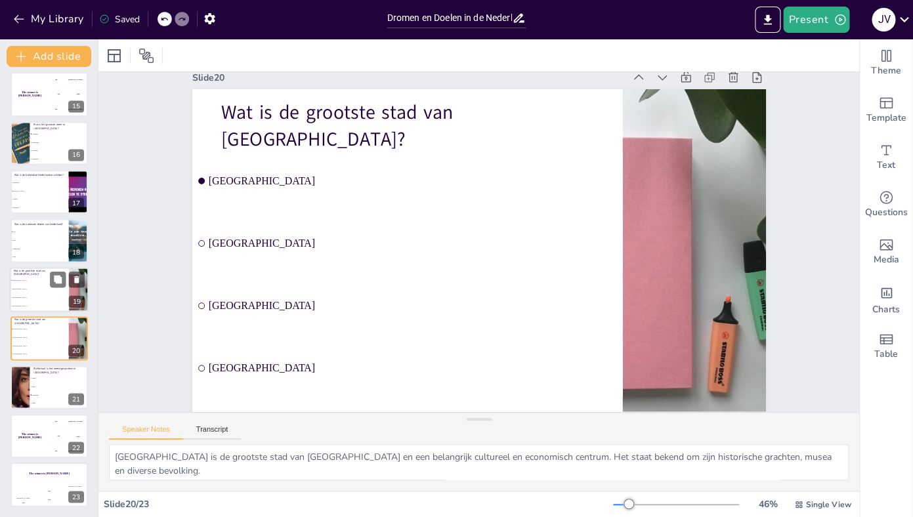
click at [35, 286] on li "[GEOGRAPHIC_DATA]" at bounding box center [39, 288] width 59 height 9
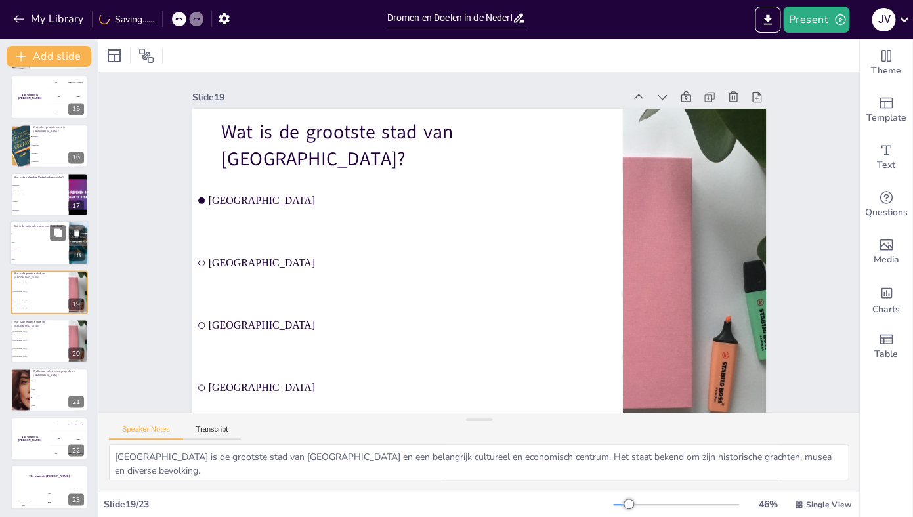
click at [41, 243] on li "Roos" at bounding box center [39, 242] width 59 height 9
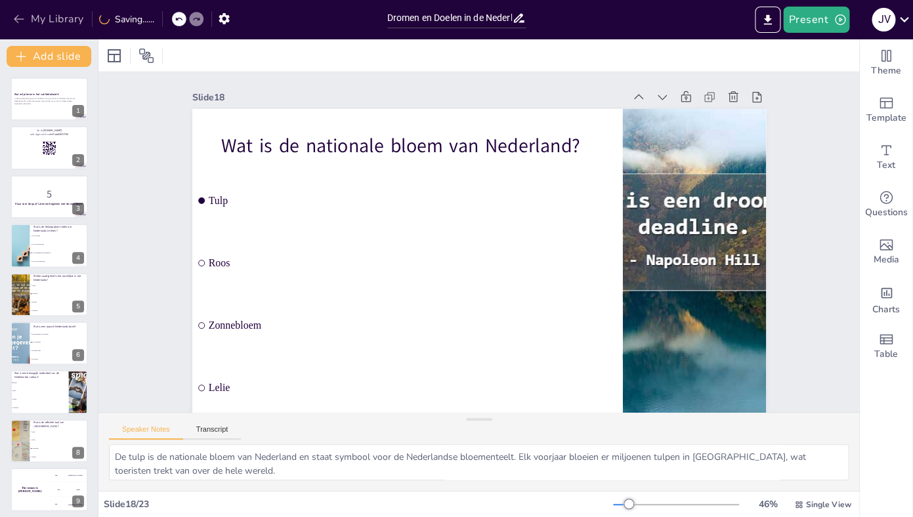
click at [18, 20] on icon "button" at bounding box center [18, 18] width 13 height 13
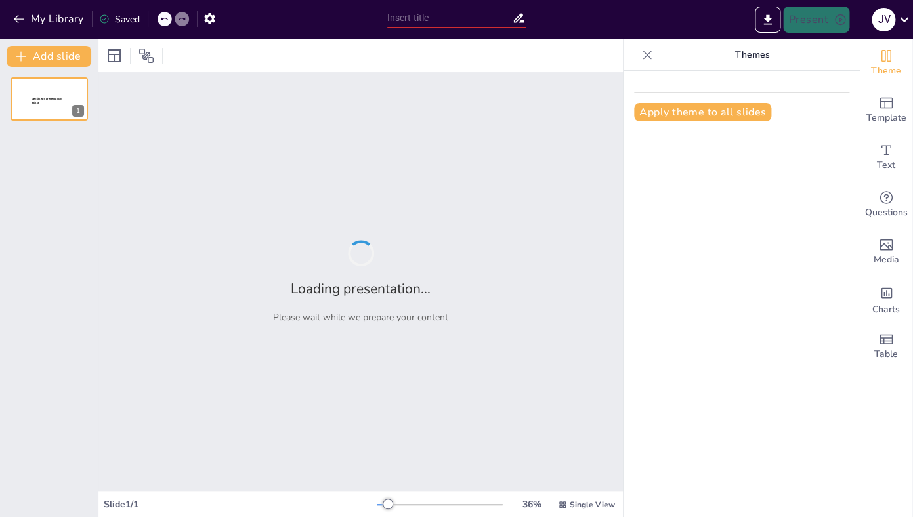
type input "Imported les 1 Meer dan lezen §1 herhaling leerjaar 1kgt.pptx"
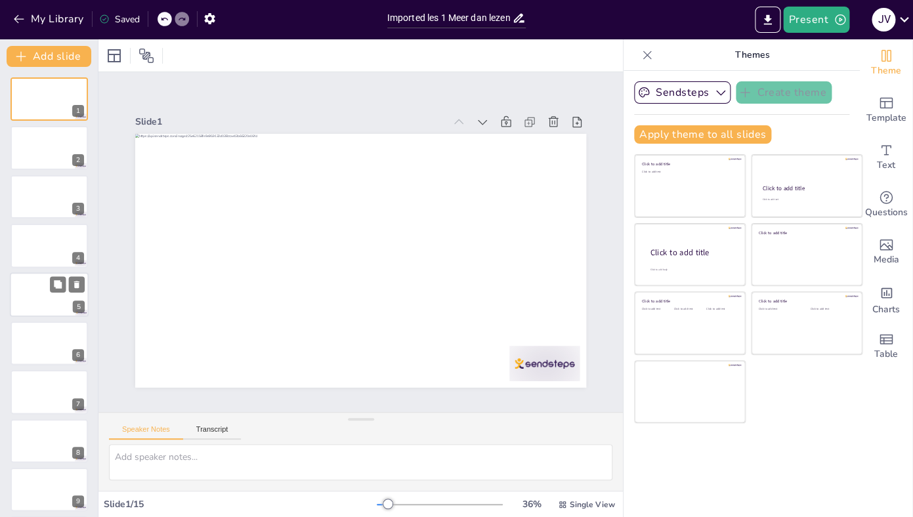
click at [52, 302] on div at bounding box center [49, 294] width 79 height 45
click at [224, 427] on button "Transcript" at bounding box center [212, 432] width 58 height 14
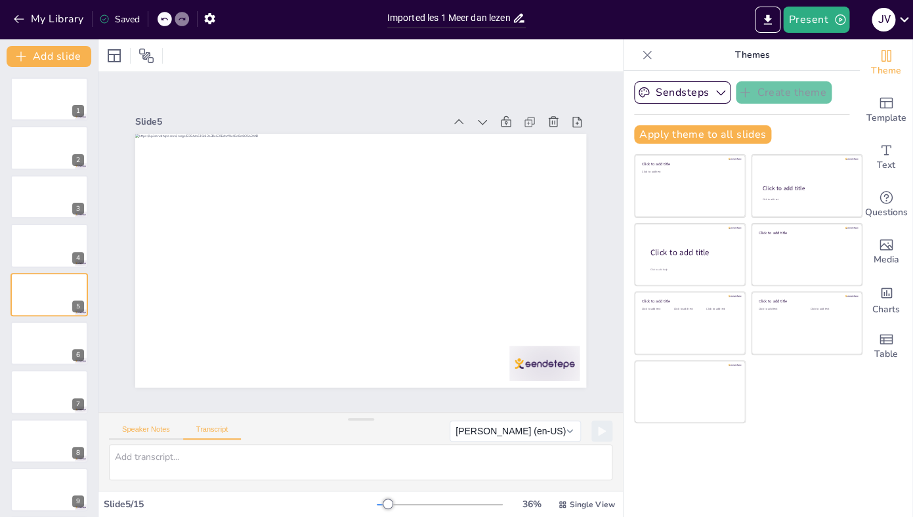
click at [163, 430] on button "Speaker Notes" at bounding box center [146, 432] width 74 height 14
click at [30, 18] on button "My Library" at bounding box center [49, 19] width 79 height 21
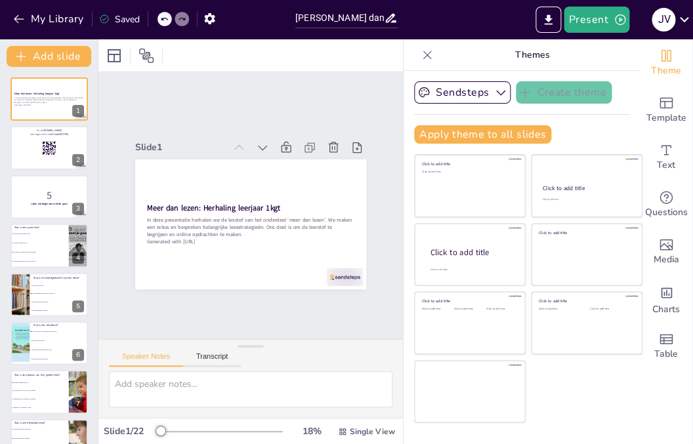
type input "Meer dan lezen: herhaling leerjaar 1"
checkbox input "true"
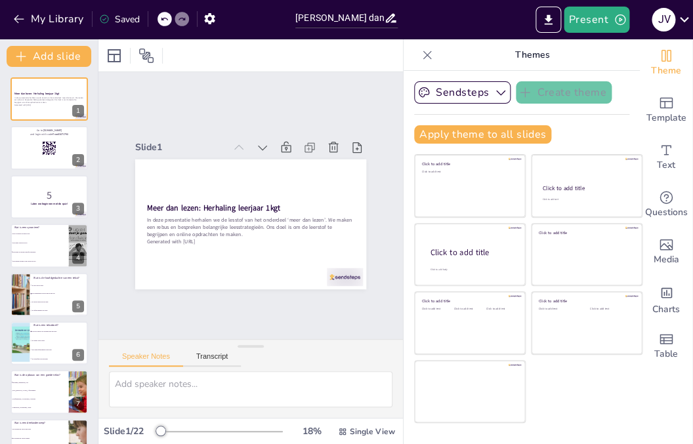
checkbox input "true"
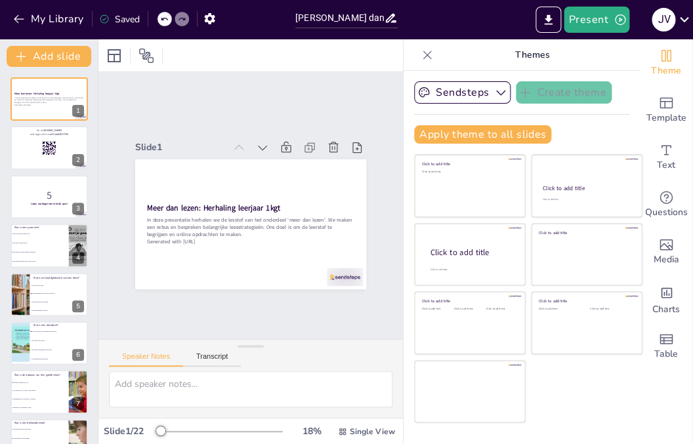
checkbox input "true"
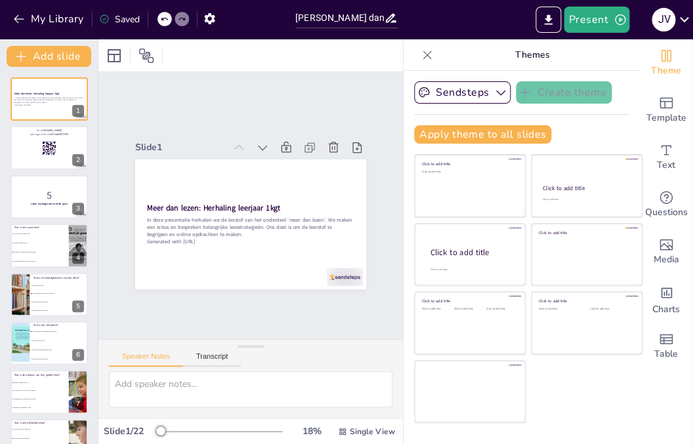
checkbox input "true"
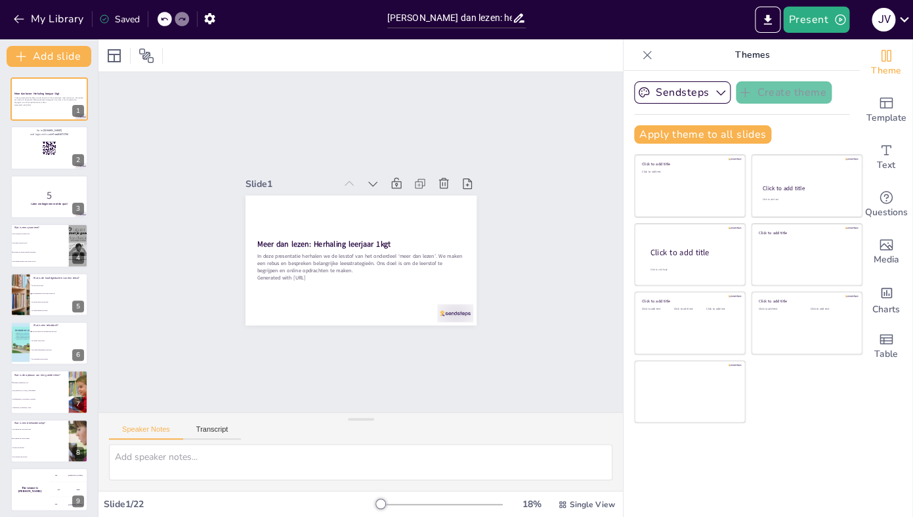
checkbox input "true"
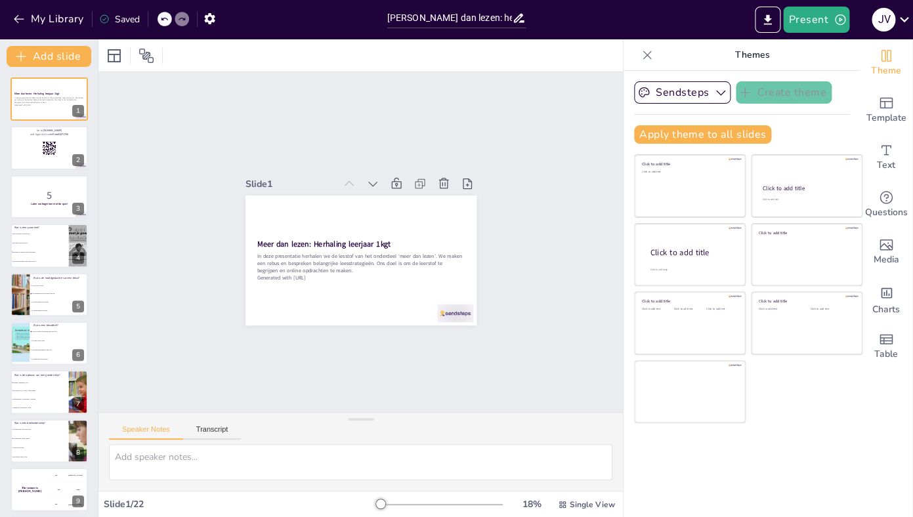
checkbox input "true"
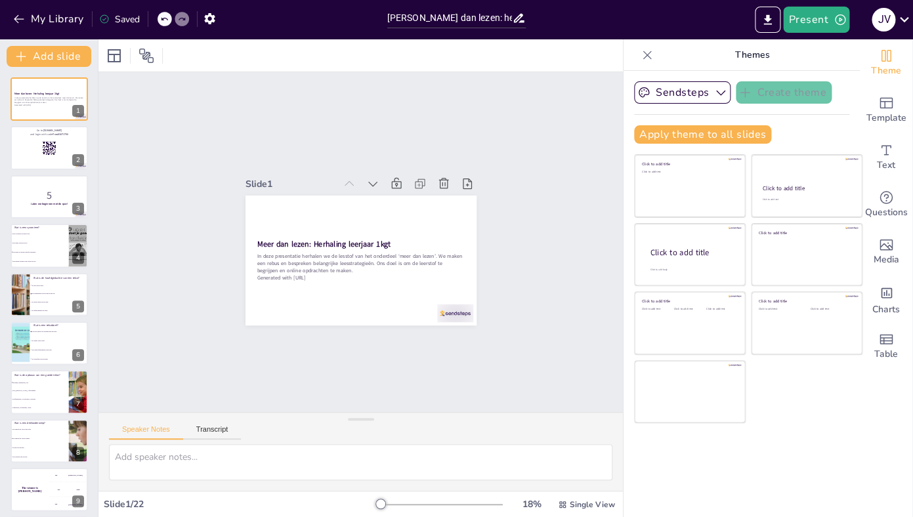
checkbox input "true"
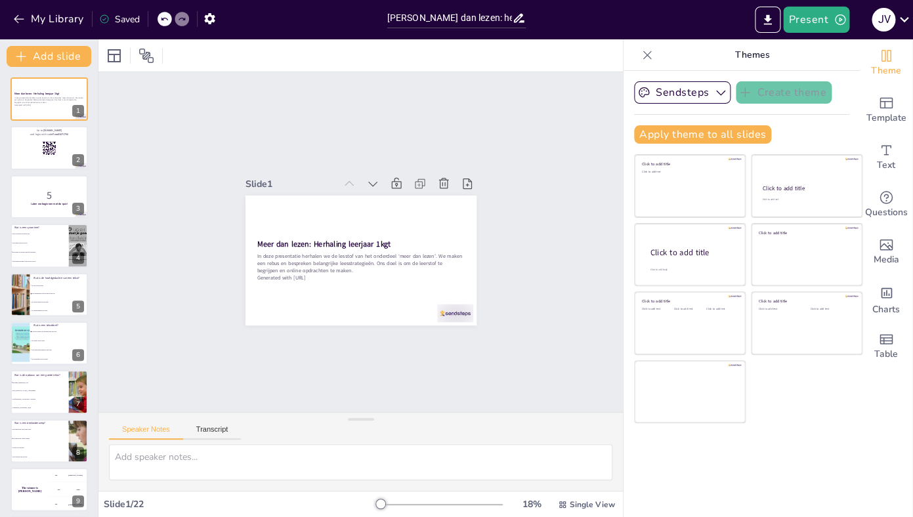
checkbox input "true"
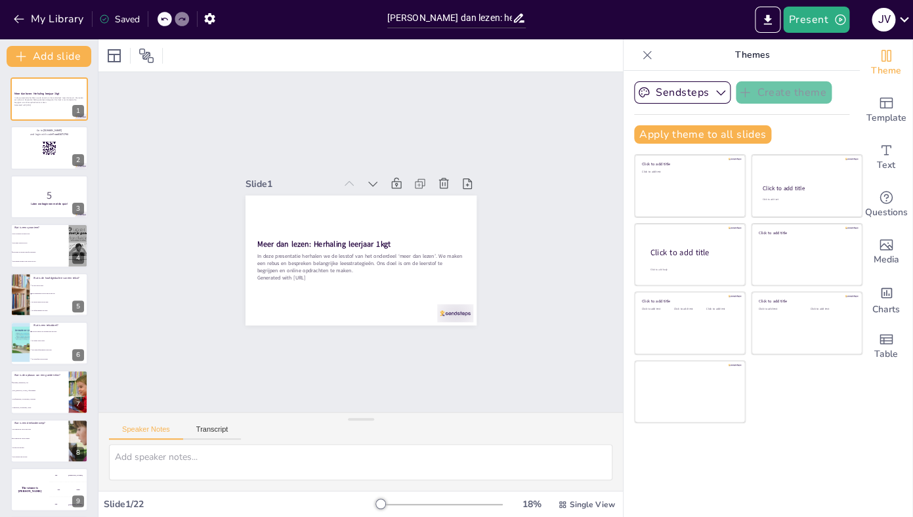
checkbox input "true"
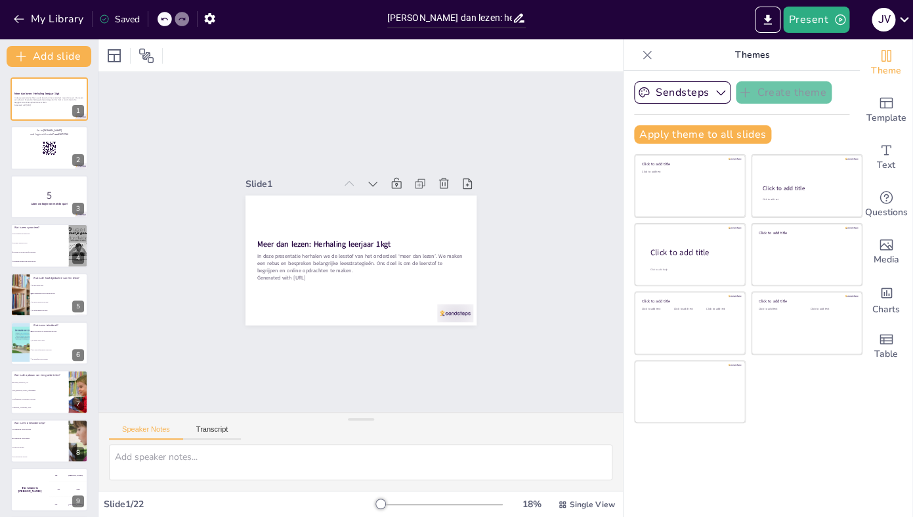
checkbox input "true"
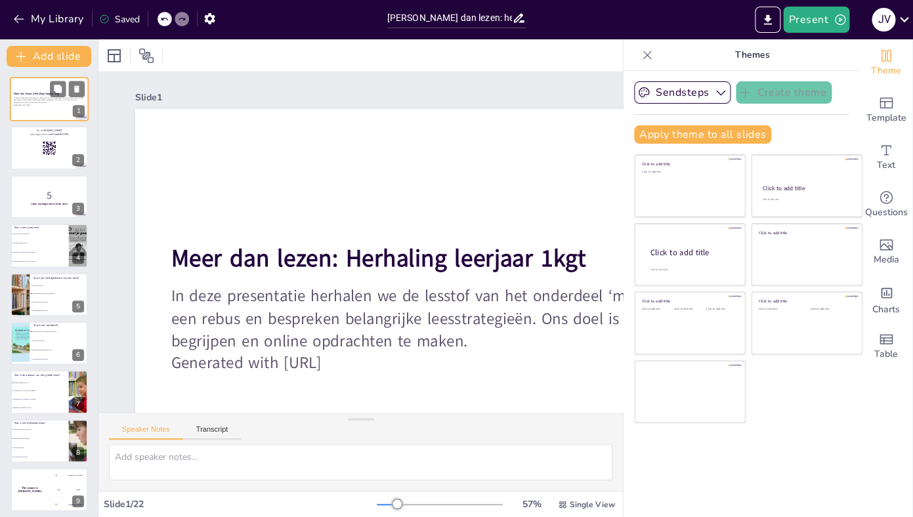
checkbox input "true"
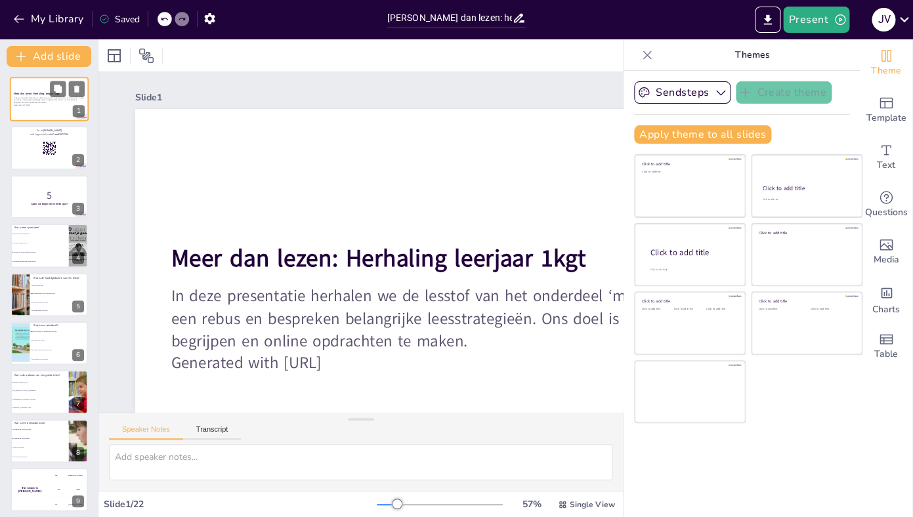
checkbox input "true"
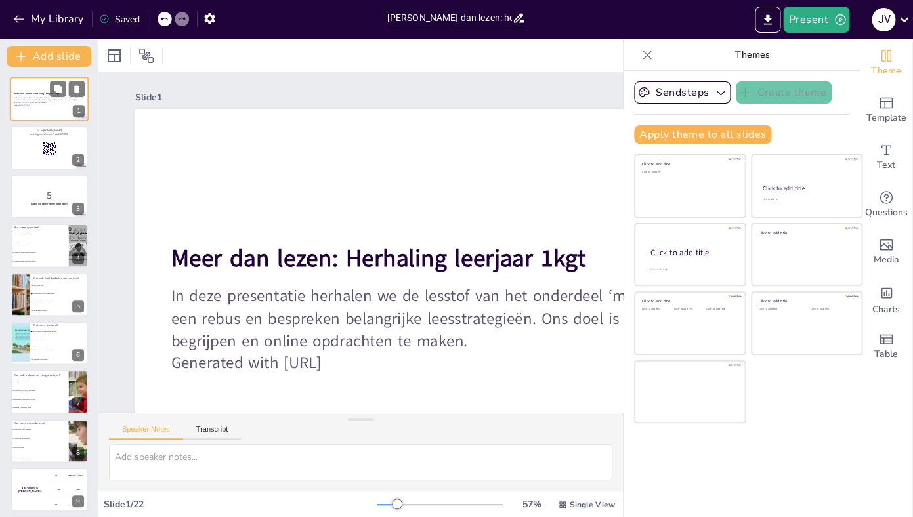
checkbox input "true"
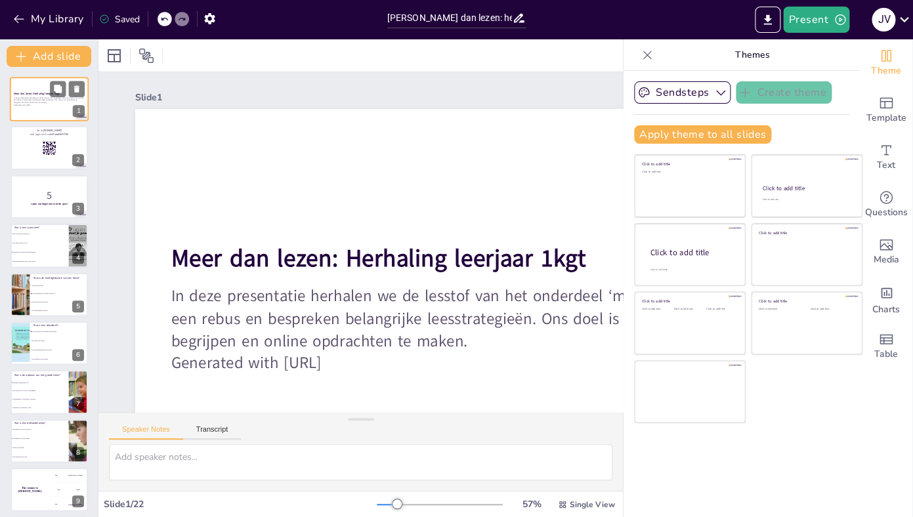
checkbox input "true"
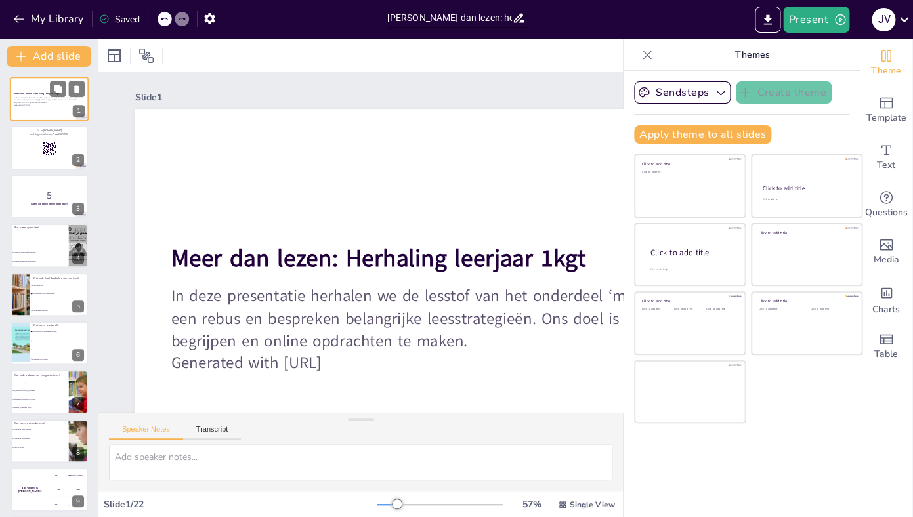
checkbox input "true"
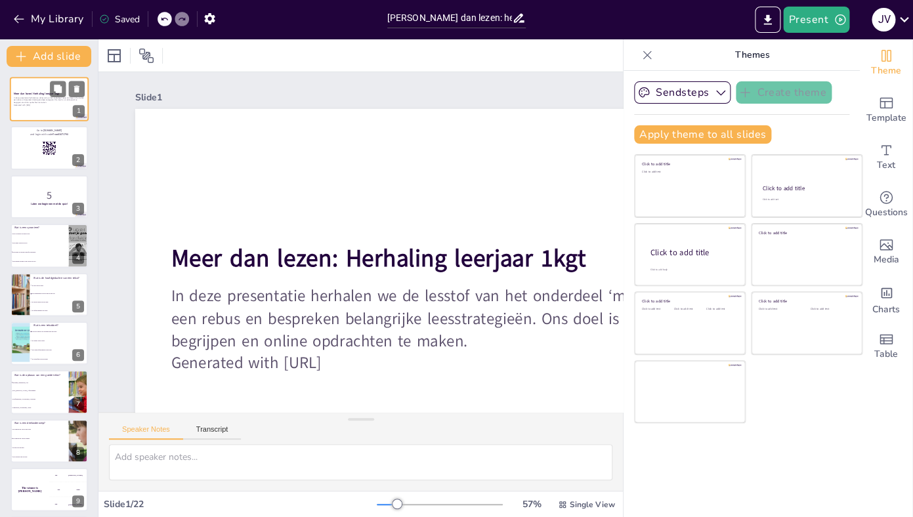
checkbox input "true"
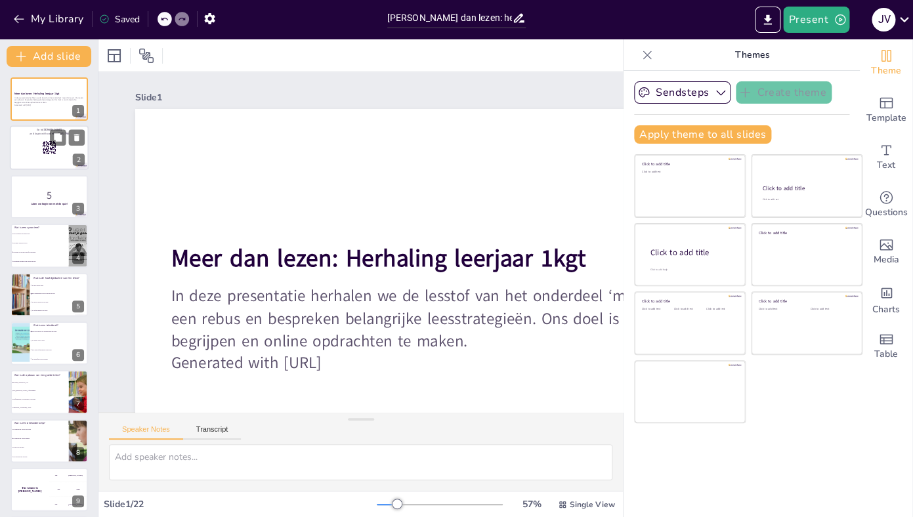
checkbox input "true"
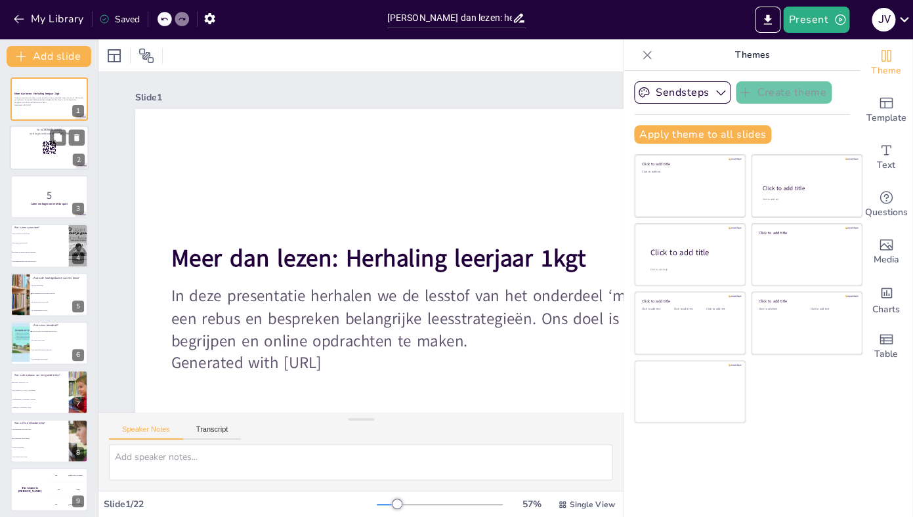
checkbox input "true"
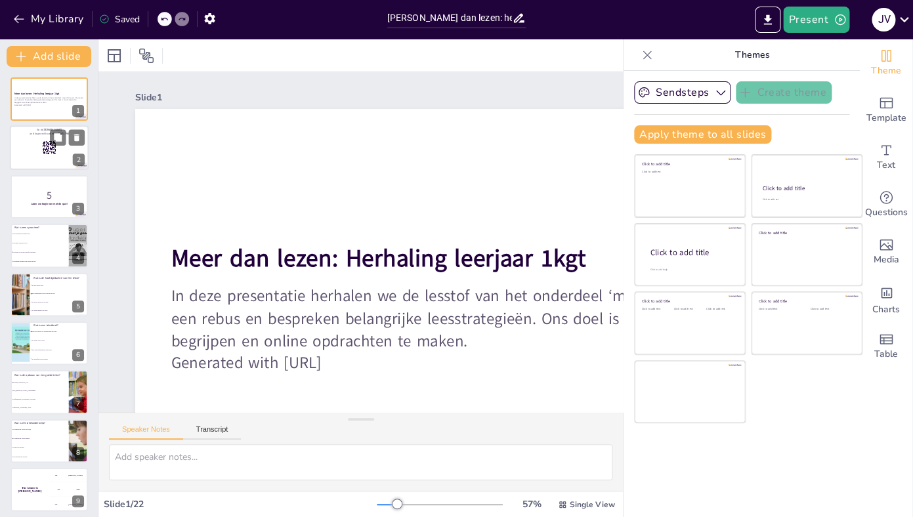
checkbox input "true"
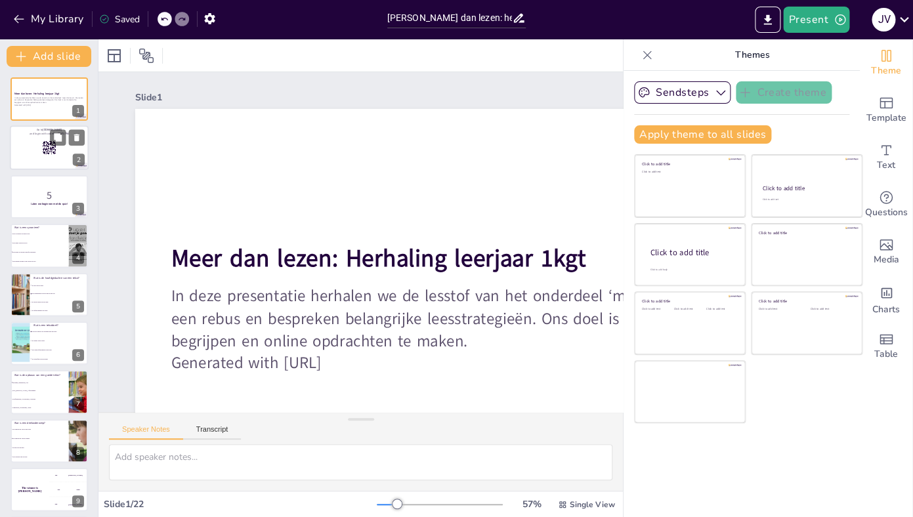
checkbox input "true"
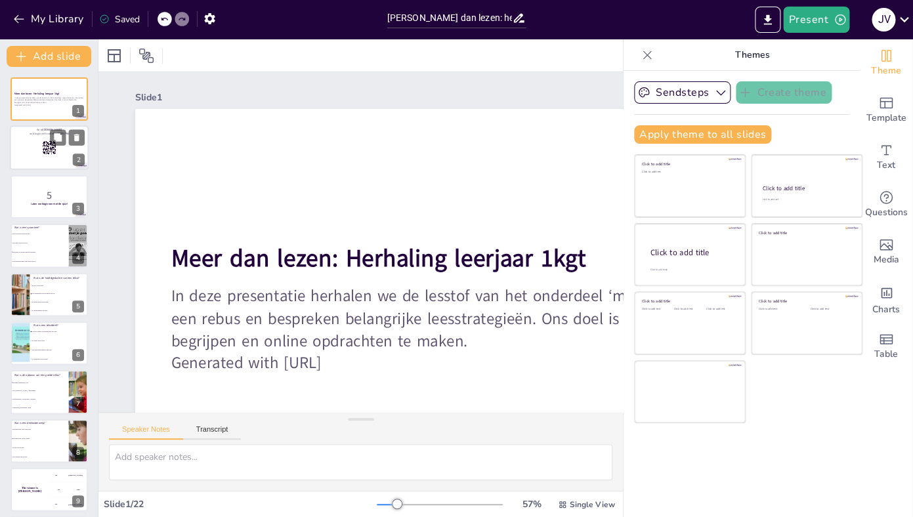
checkbox input "true"
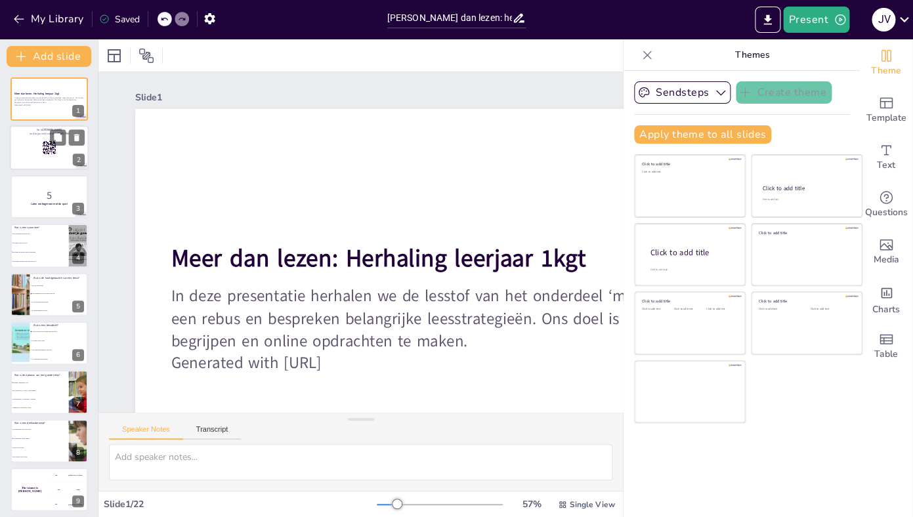
checkbox input "true"
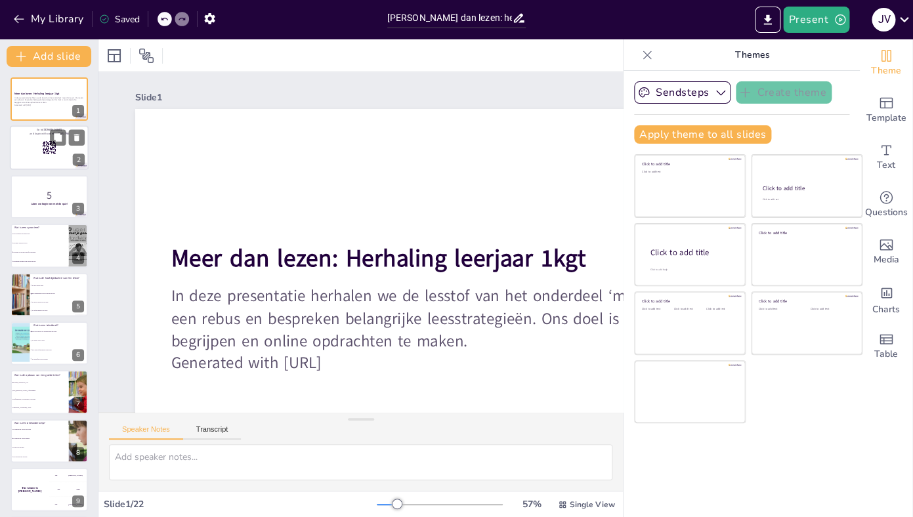
checkbox input "true"
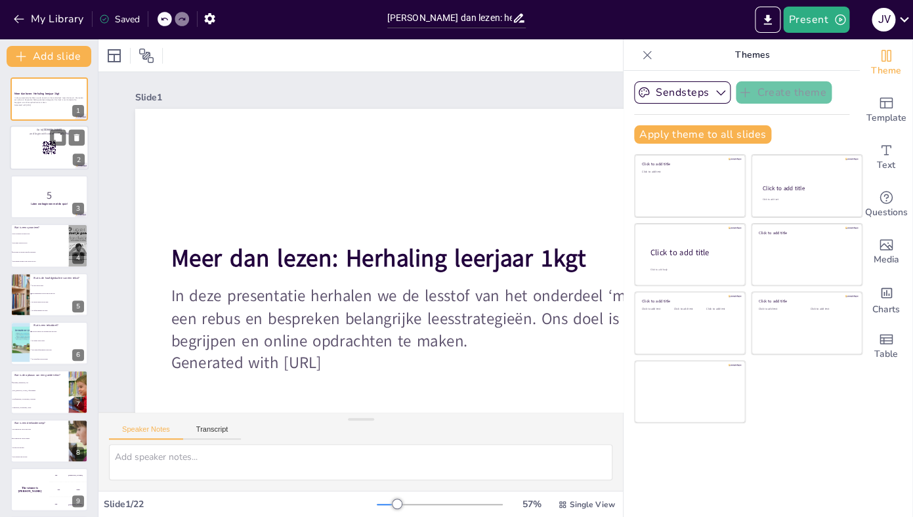
checkbox input "true"
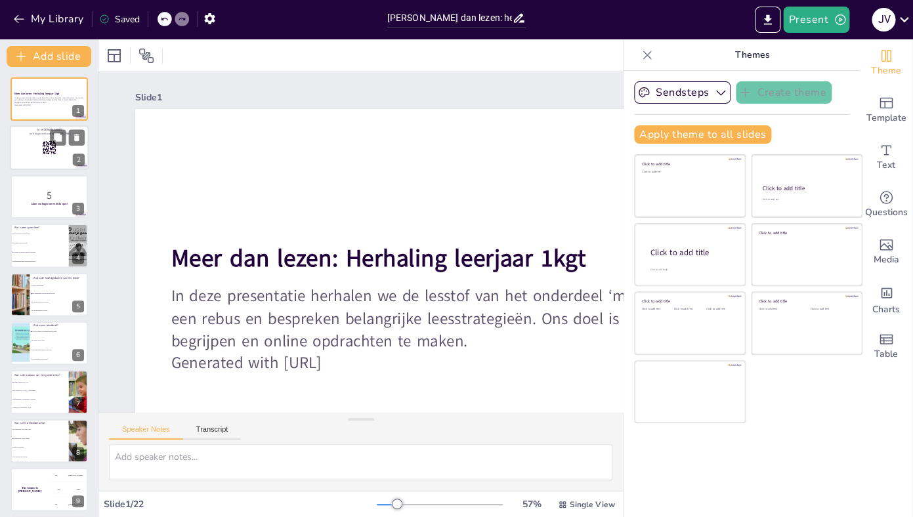
checkbox input "true"
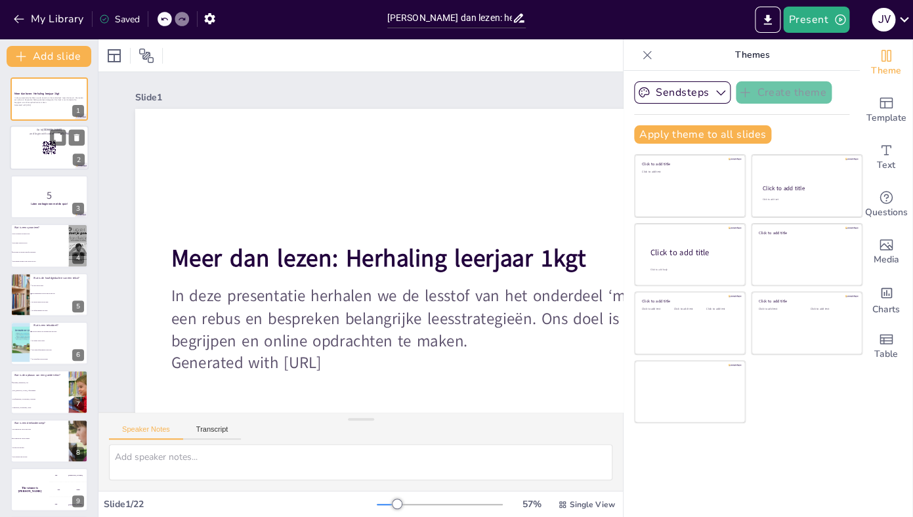
checkbox input "true"
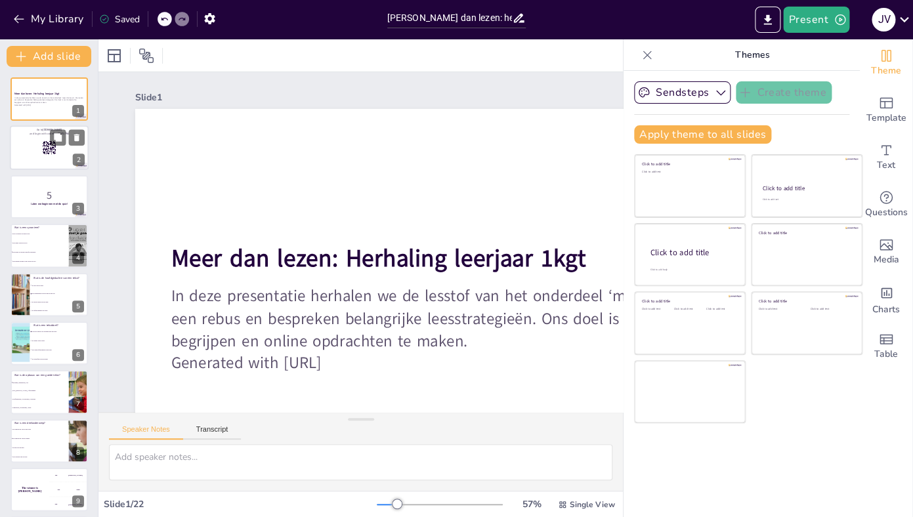
checkbox input "true"
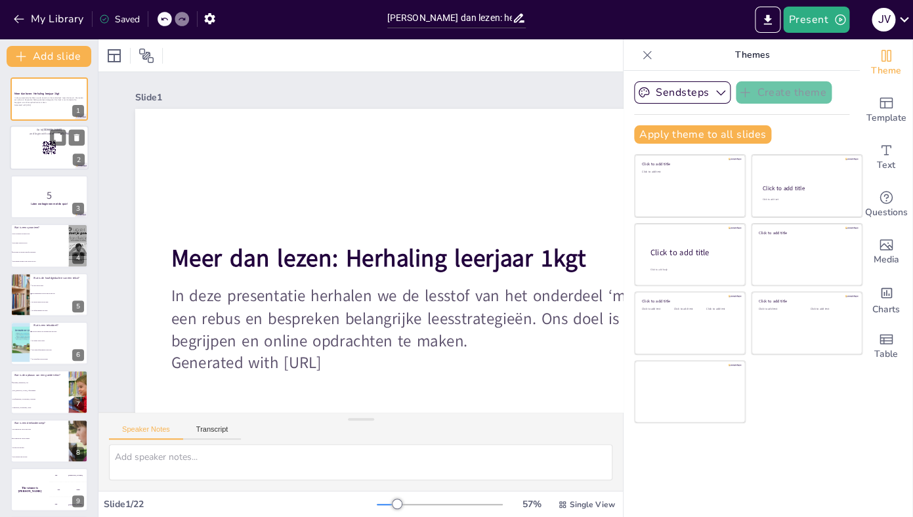
checkbox input "true"
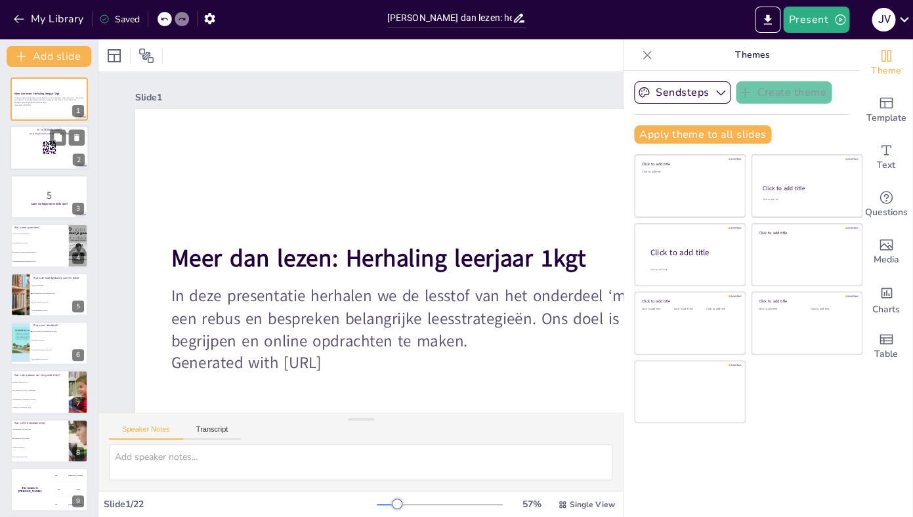
checkbox input "true"
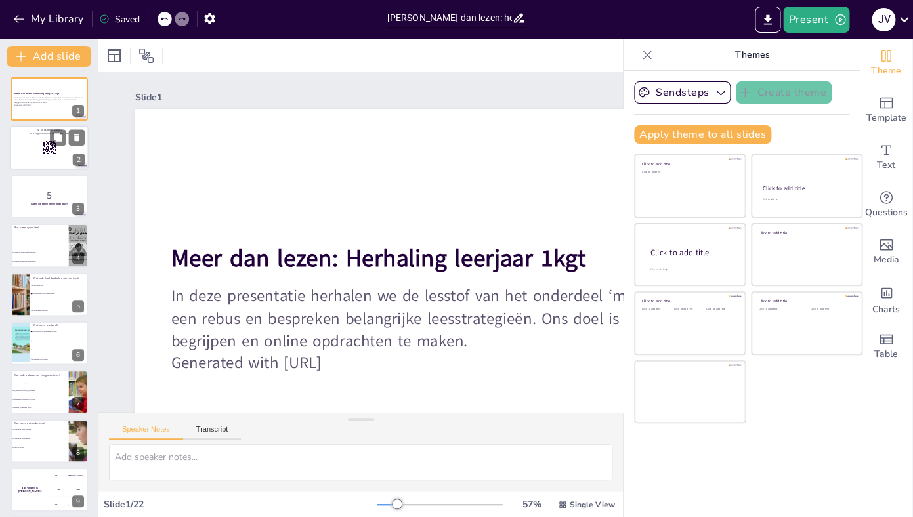
checkbox input "true"
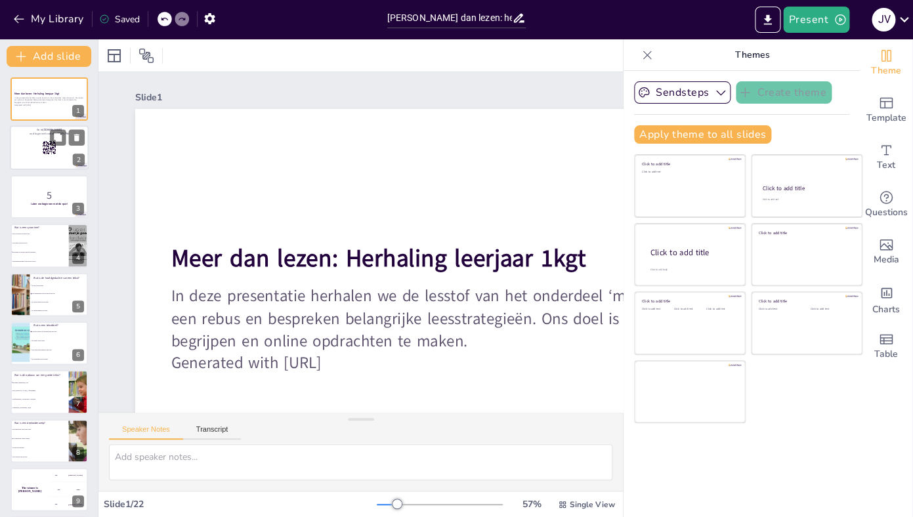
checkbox input "true"
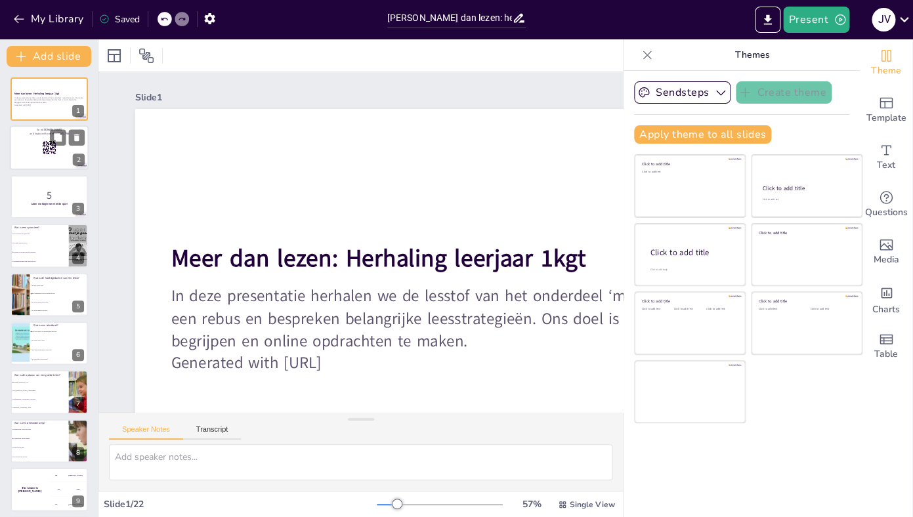
checkbox input "true"
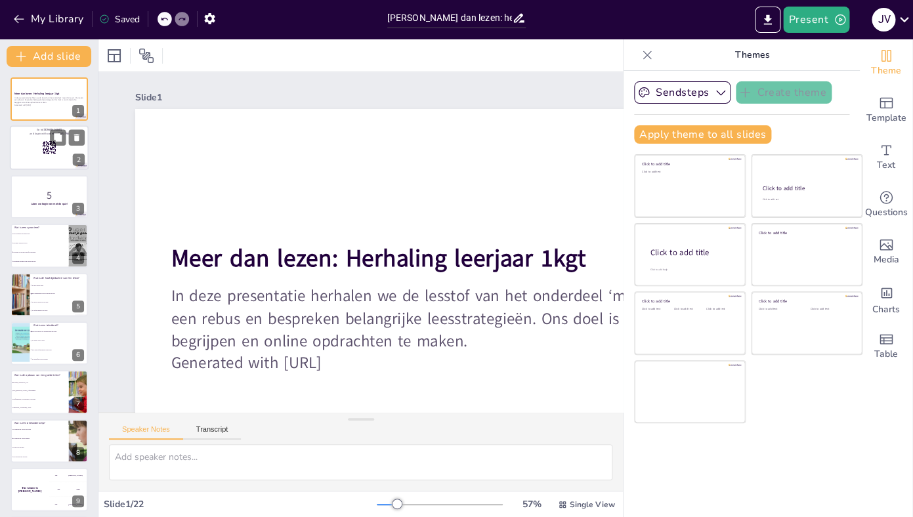
checkbox input "true"
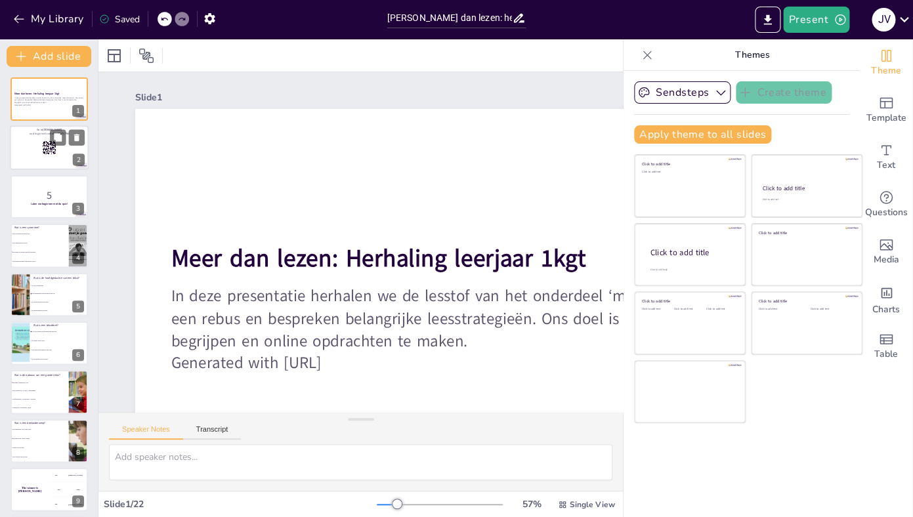
checkbox input "true"
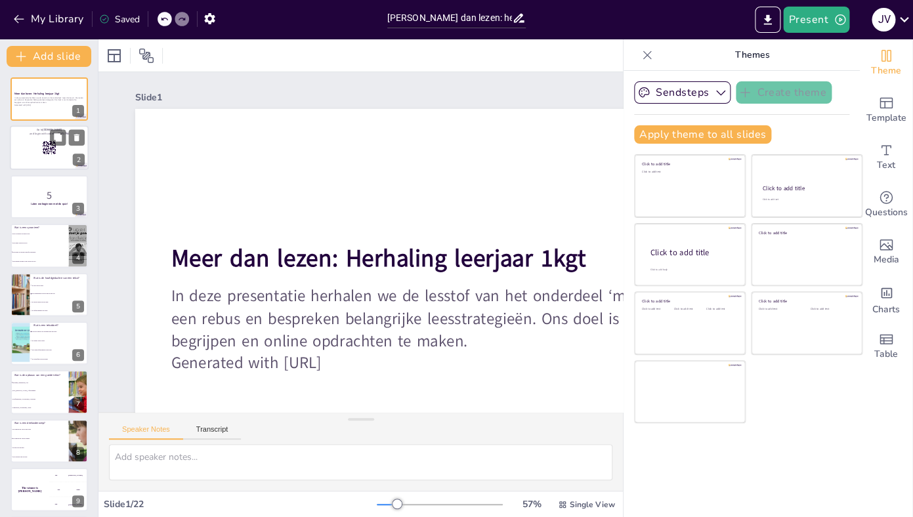
checkbox input "true"
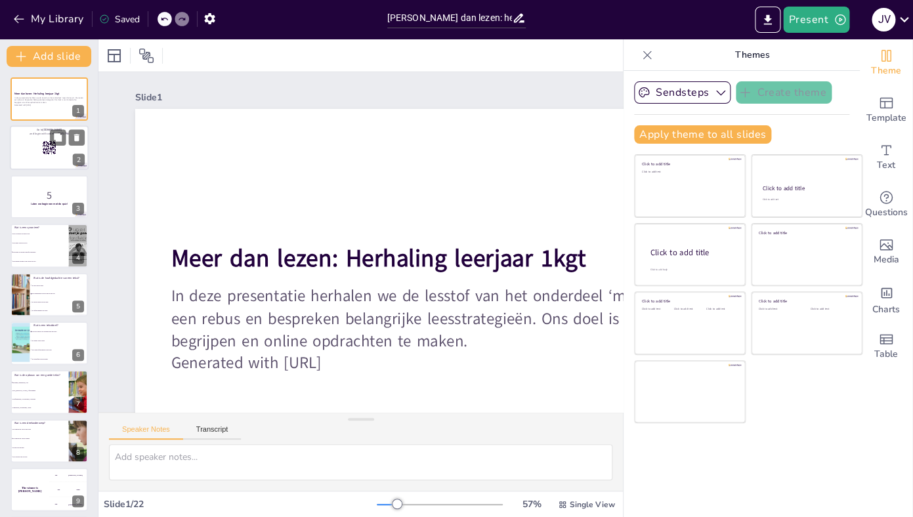
checkbox input "true"
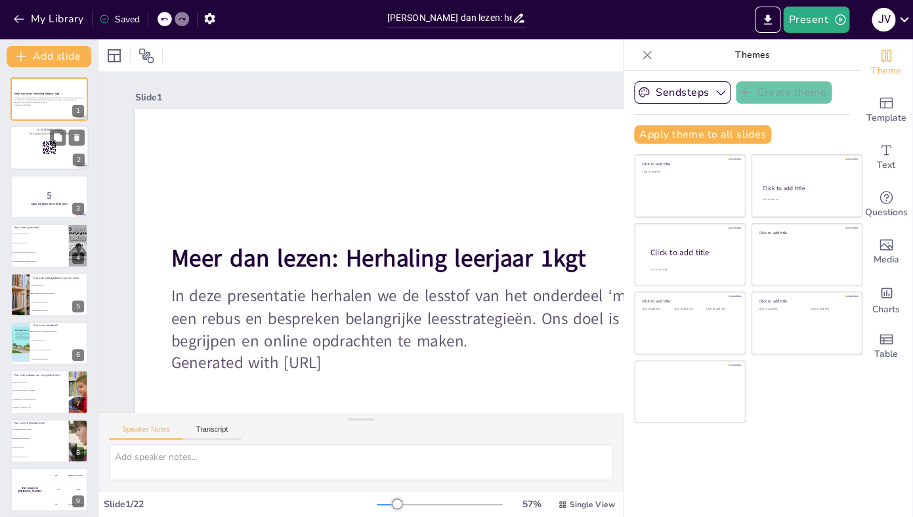
checkbox input "true"
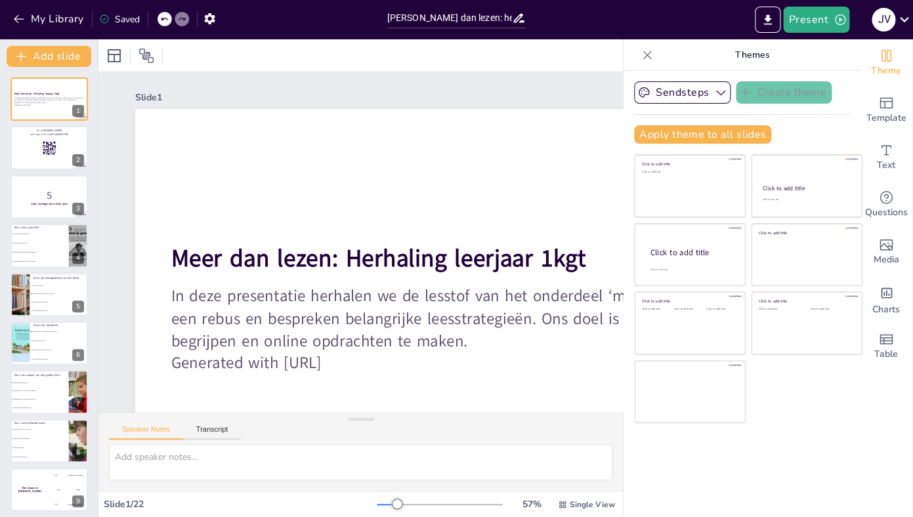
checkbox input "true"
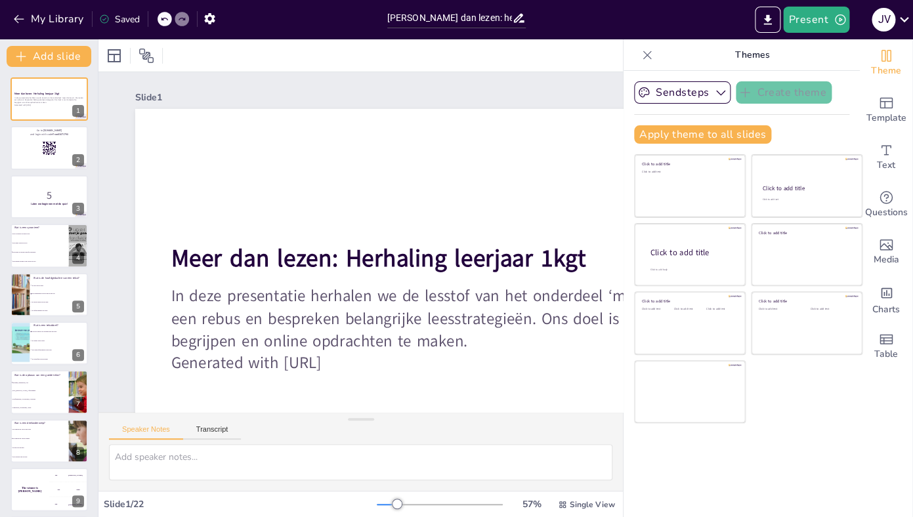
checkbox input "true"
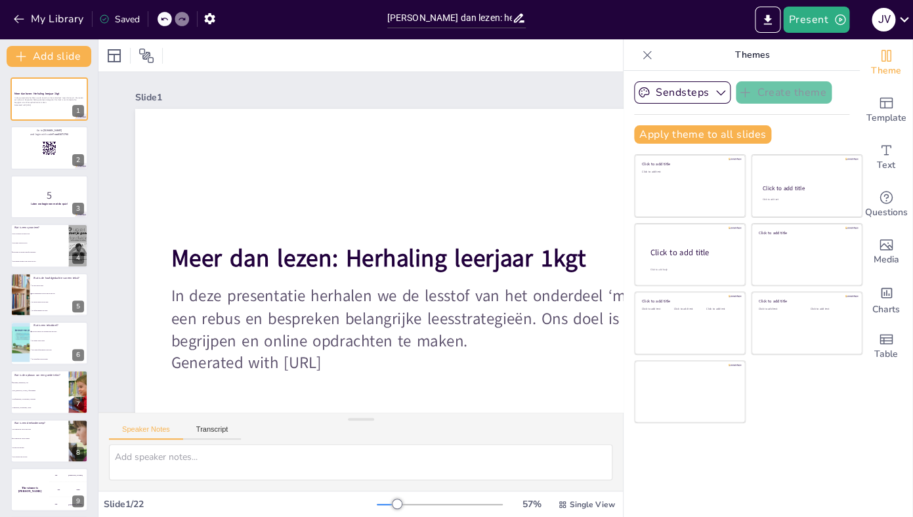
checkbox input "true"
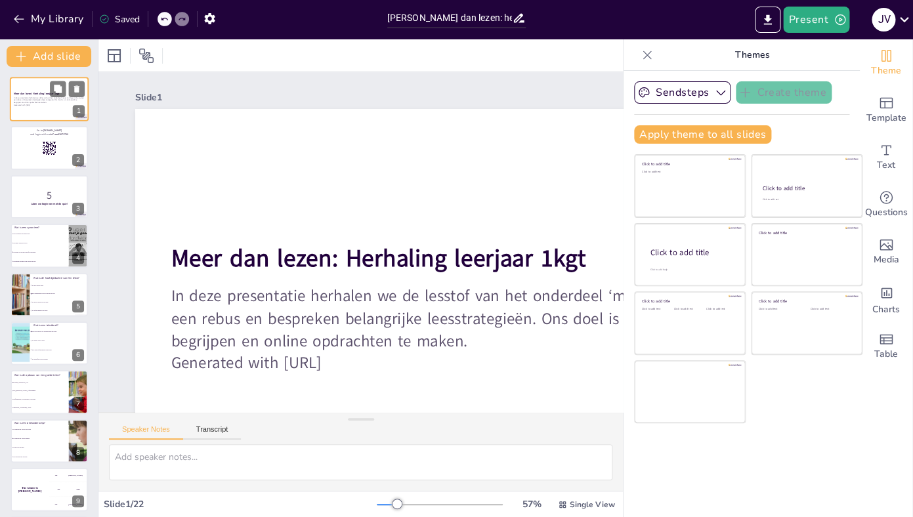
checkbox input "true"
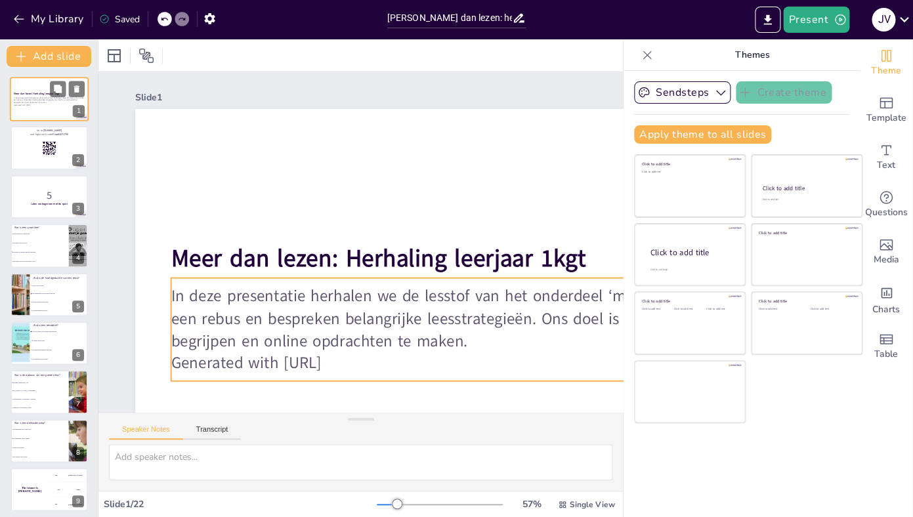
click at [43, 104] on p "Generated with [URL]" at bounding box center [49, 105] width 71 height 3
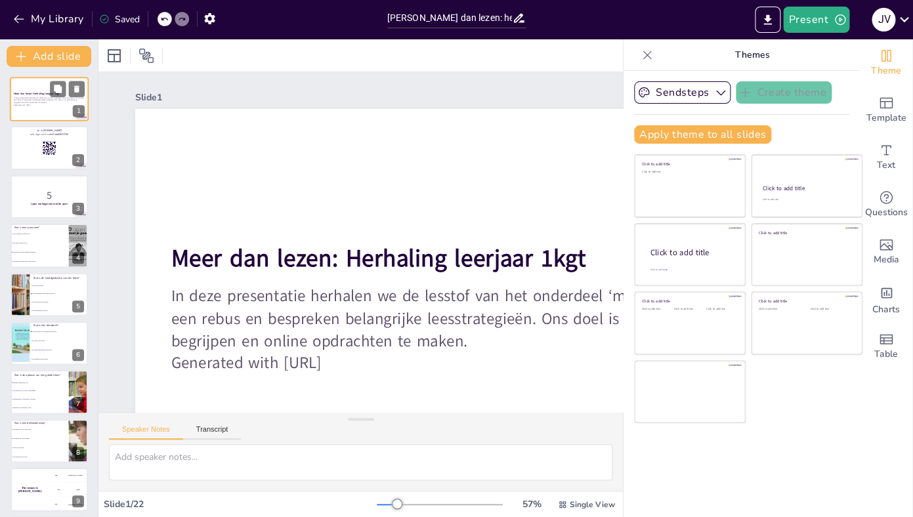
scroll to position [68, 0]
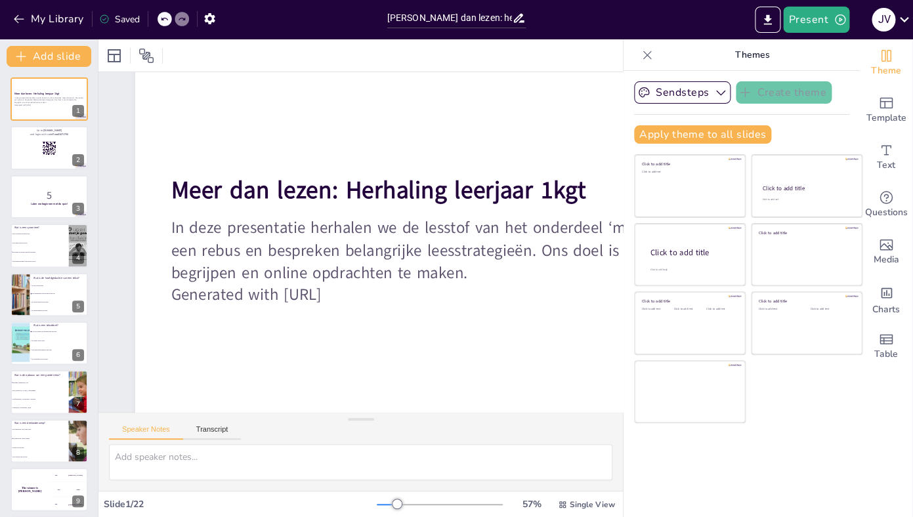
click at [648, 58] on icon at bounding box center [646, 55] width 13 height 13
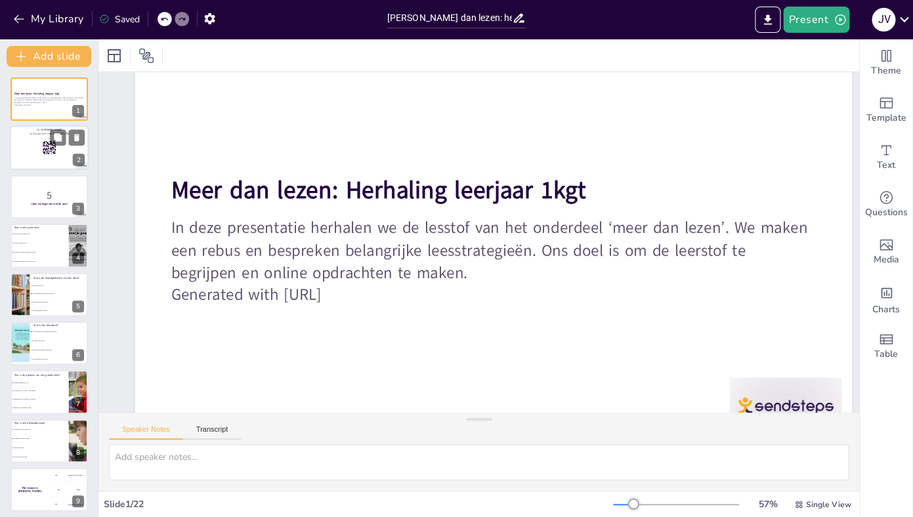
click at [46, 154] on rect at bounding box center [49, 148] width 14 height 14
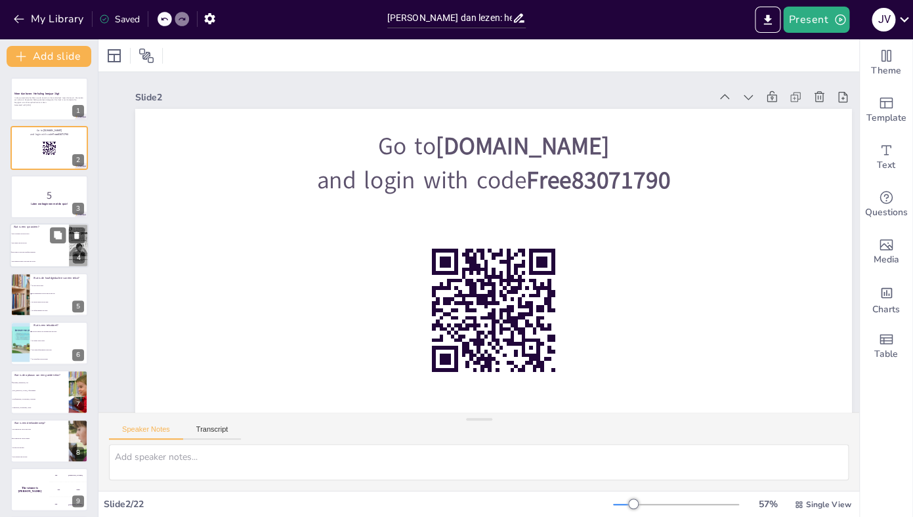
click at [52, 257] on li "Een ander woord met dezelfde betekenis" at bounding box center [39, 252] width 59 height 9
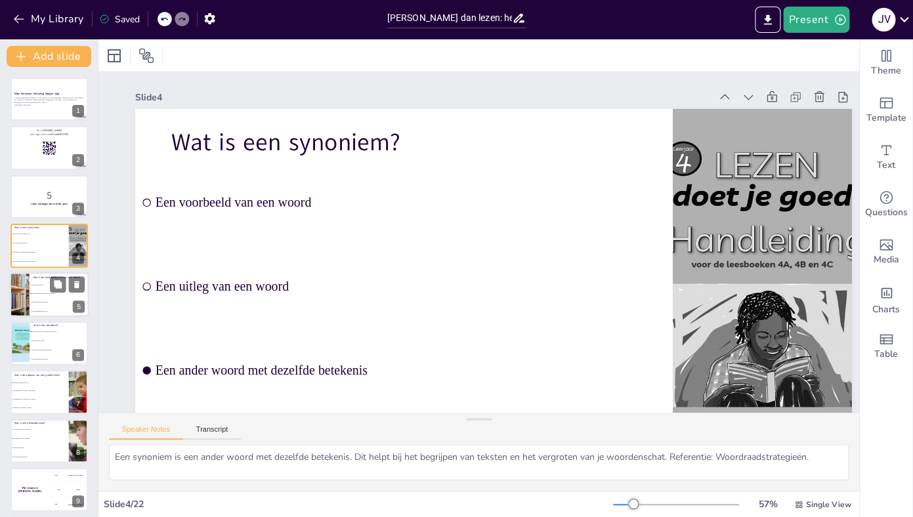
click at [45, 303] on li "De eerste alinea van de tekst" at bounding box center [59, 302] width 59 height 9
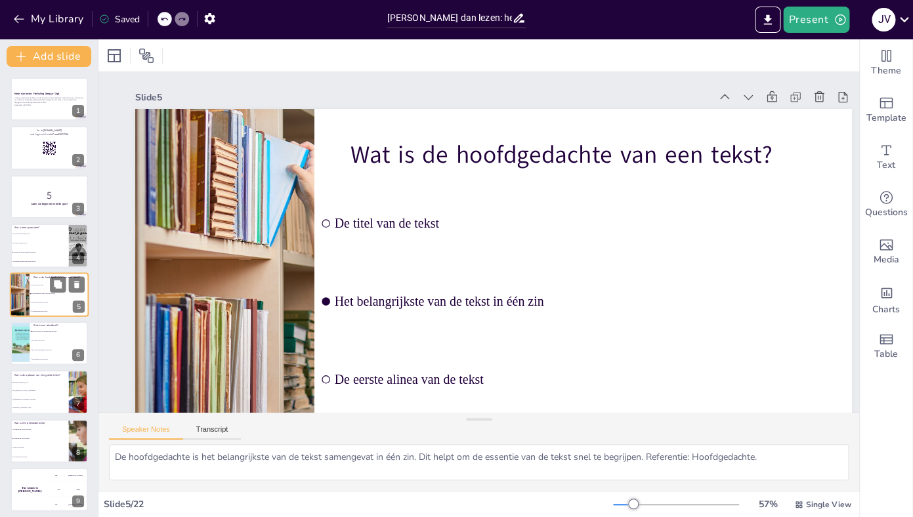
scroll to position [3, 0]
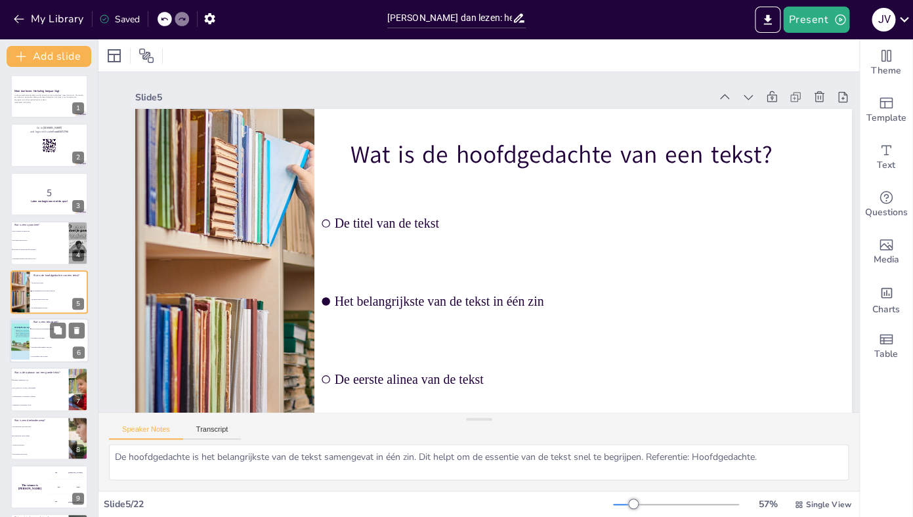
click at [39, 343] on li "Het aantal afbeeldingen in de tekst" at bounding box center [59, 347] width 59 height 9
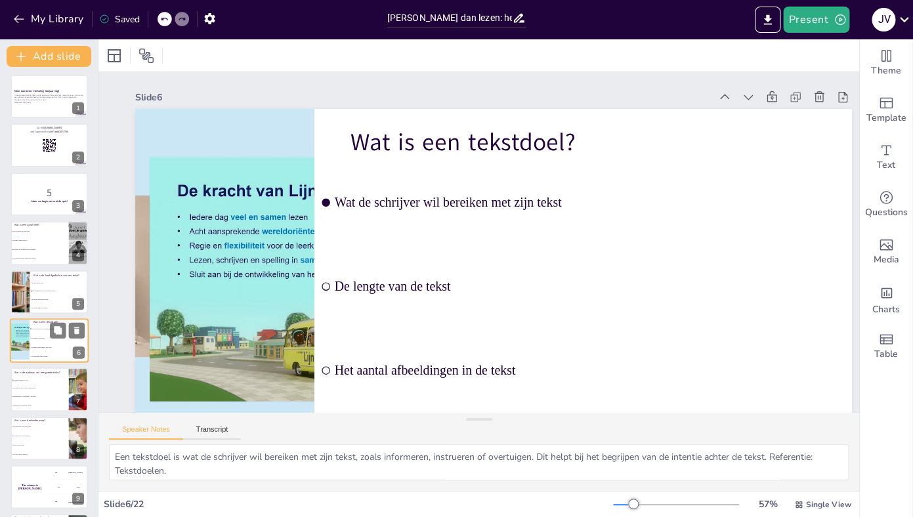
scroll to position [51, 0]
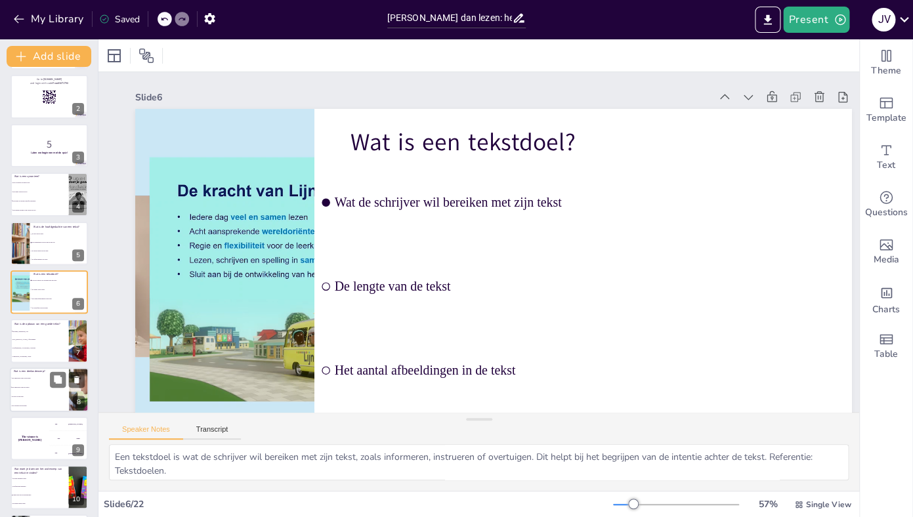
click at [43, 388] on li "Het onderwerp van een alinea" at bounding box center [39, 387] width 59 height 9
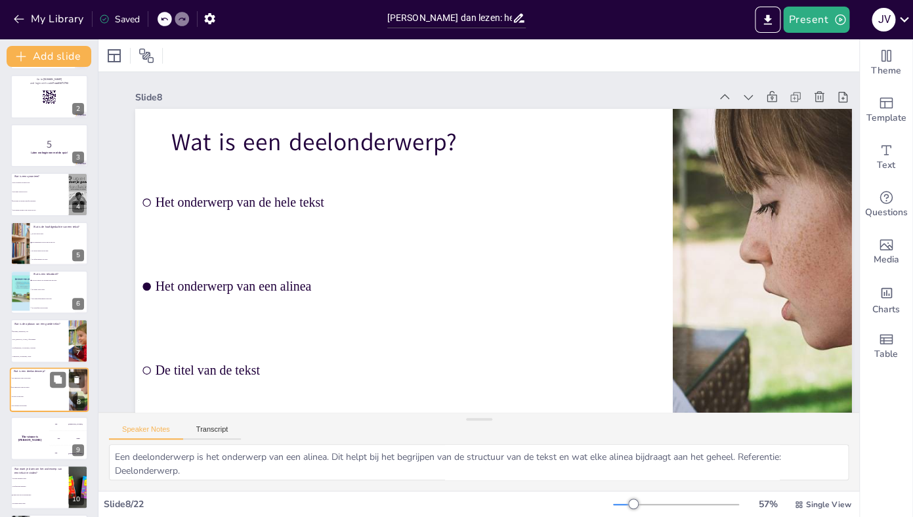
scroll to position [149, 0]
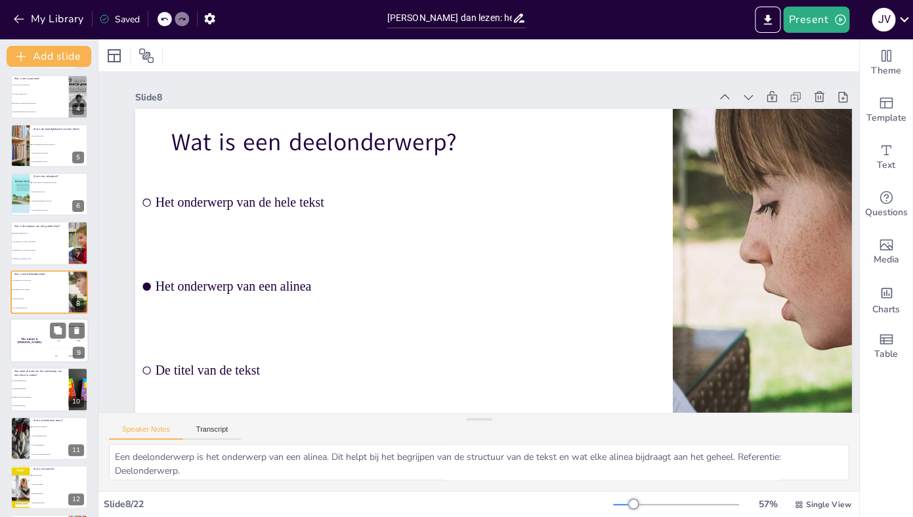
click at [48, 343] on div "The winner is [PERSON_NAME]" at bounding box center [29, 340] width 39 height 45
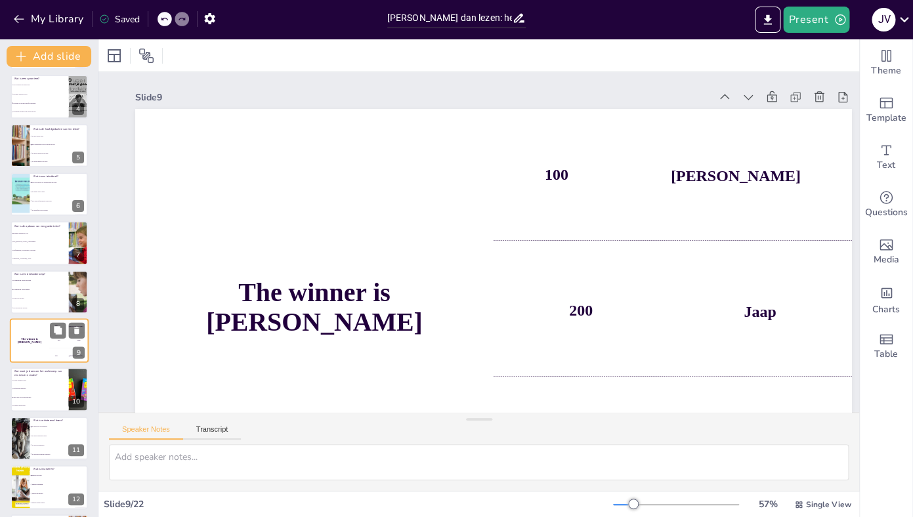
scroll to position [198, 0]
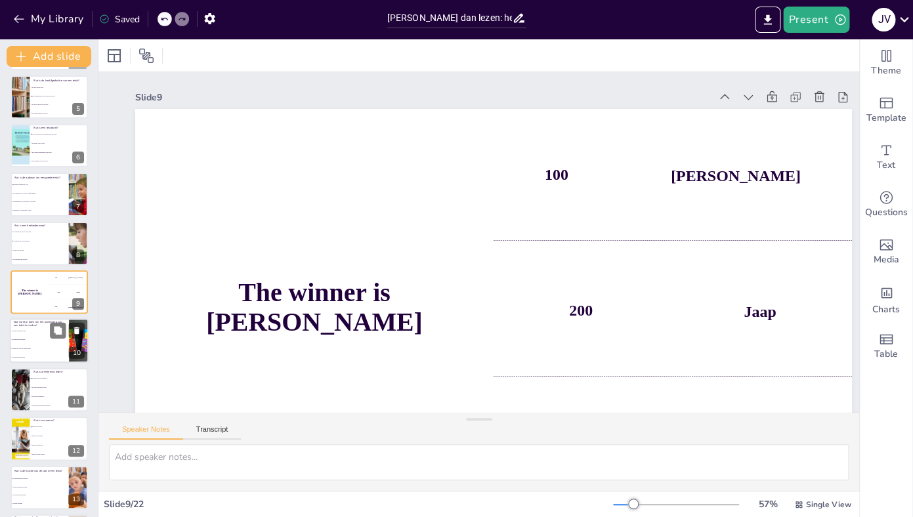
click at [40, 340] on span "De afbeelding bekijken" at bounding box center [40, 340] width 56 height 2
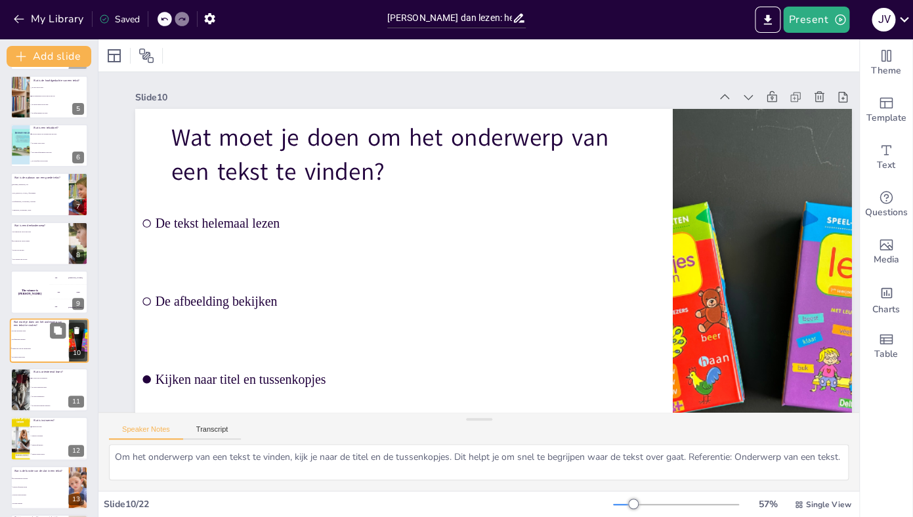
scroll to position [247, 0]
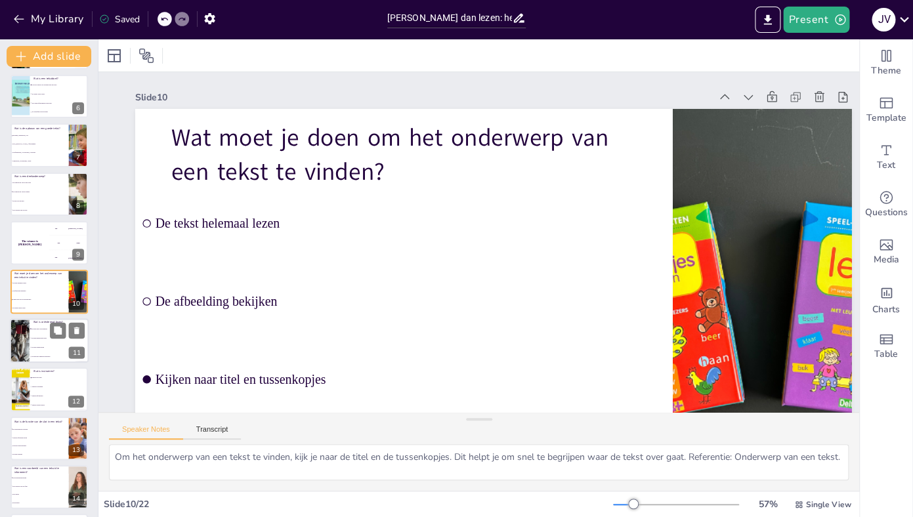
click at [45, 346] on span "De tekst samenvatten" at bounding box center [59, 347] width 56 height 2
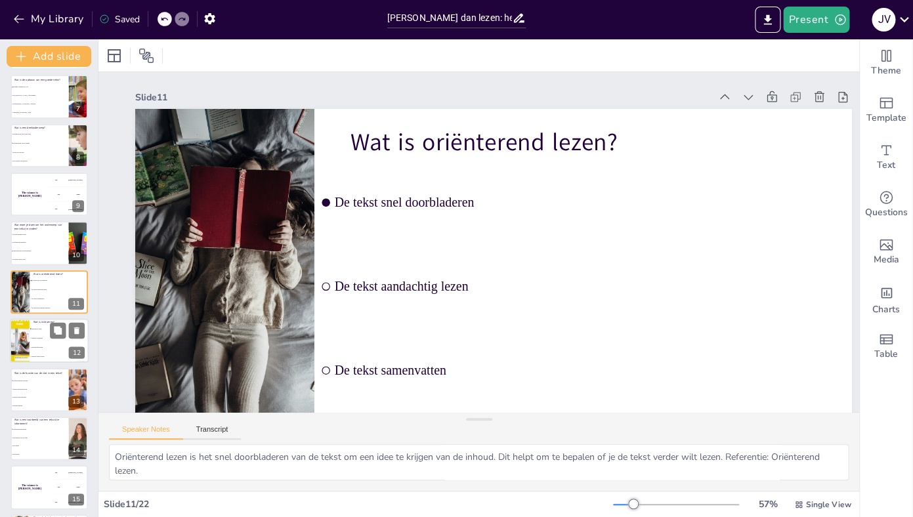
click at [43, 357] on span "Iemand vragen stellen" at bounding box center [59, 357] width 56 height 2
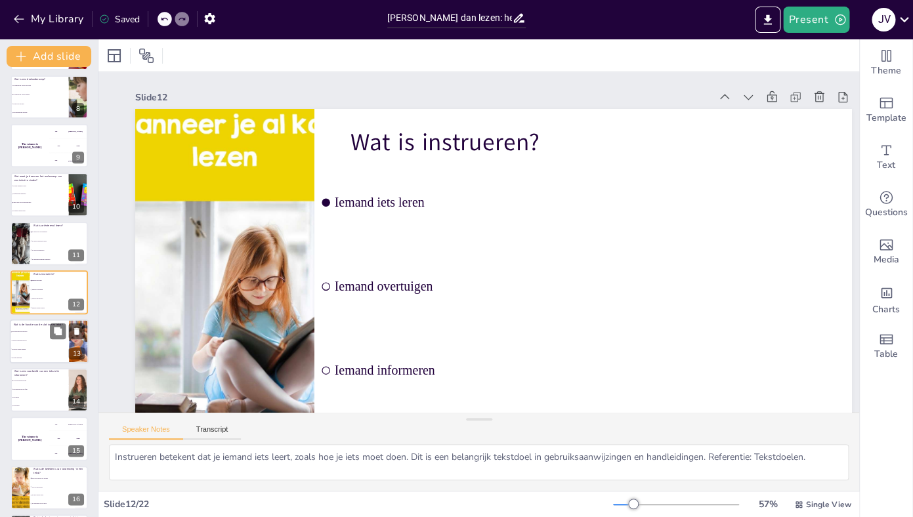
click at [41, 347] on li "De eerste indruk maken" at bounding box center [39, 349] width 59 height 9
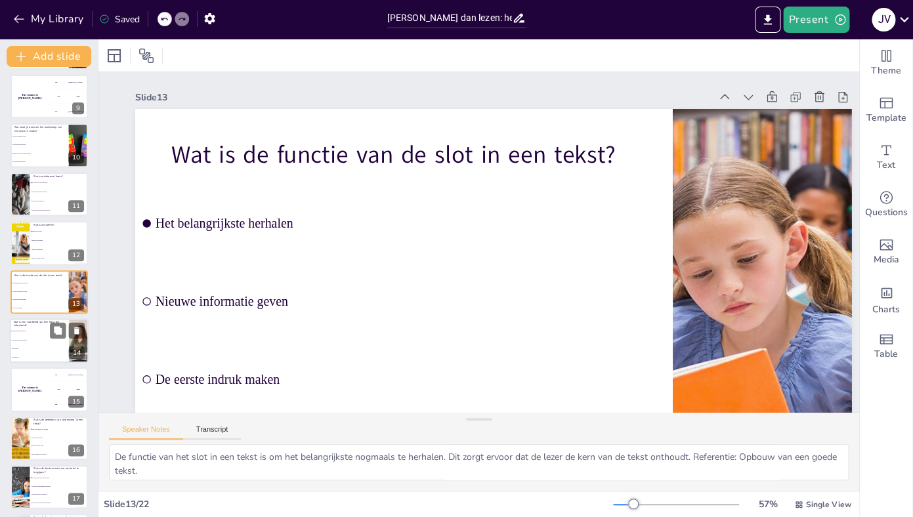
click at [38, 352] on li "Een roman" at bounding box center [39, 348] width 59 height 9
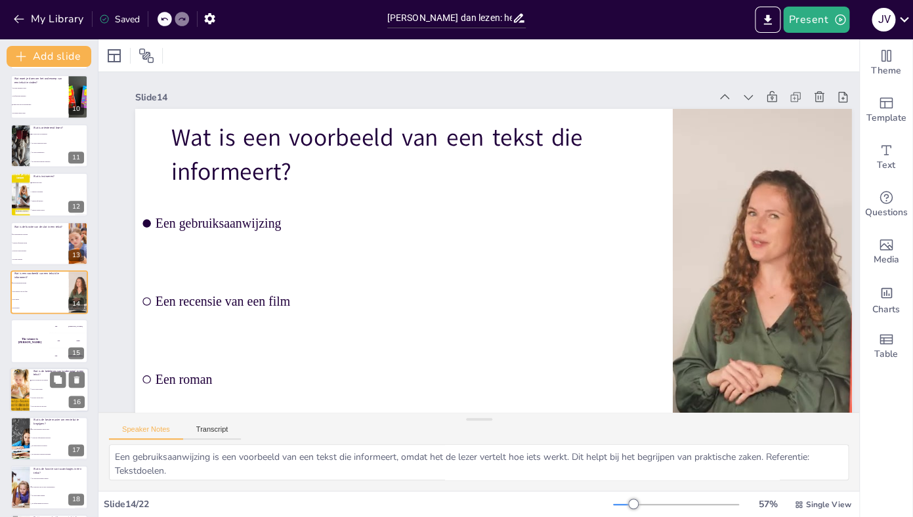
click at [41, 381] on li "Wat de schrijver wil zeggen" at bounding box center [59, 380] width 59 height 9
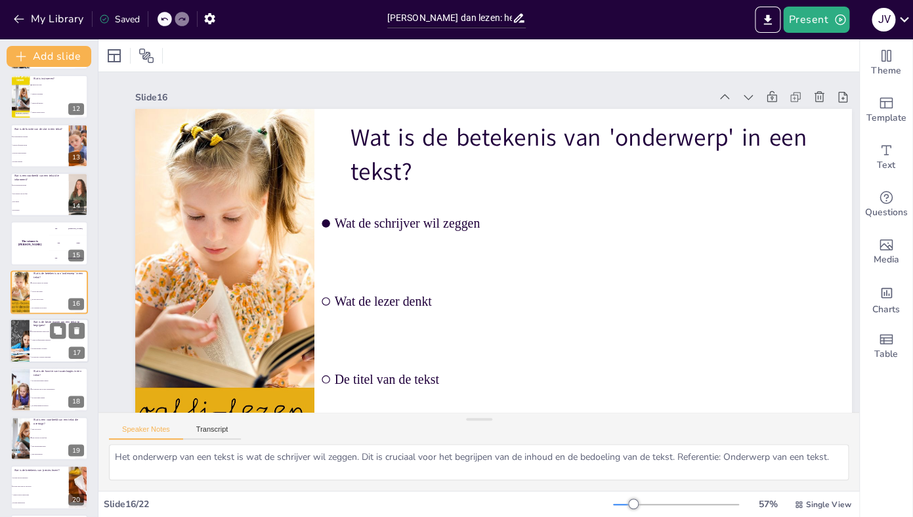
click at [42, 362] on div at bounding box center [49, 340] width 79 height 45
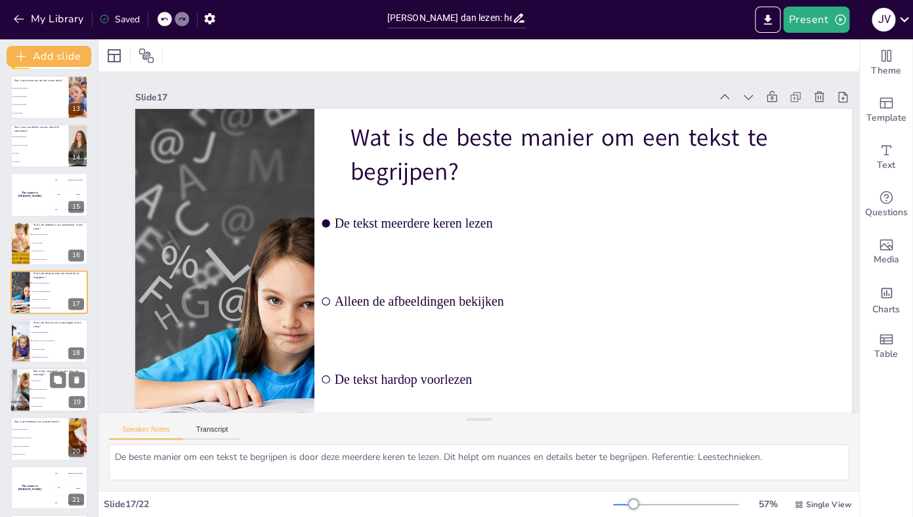
scroll to position [640, 0]
